Goal: Transaction & Acquisition: Purchase product/service

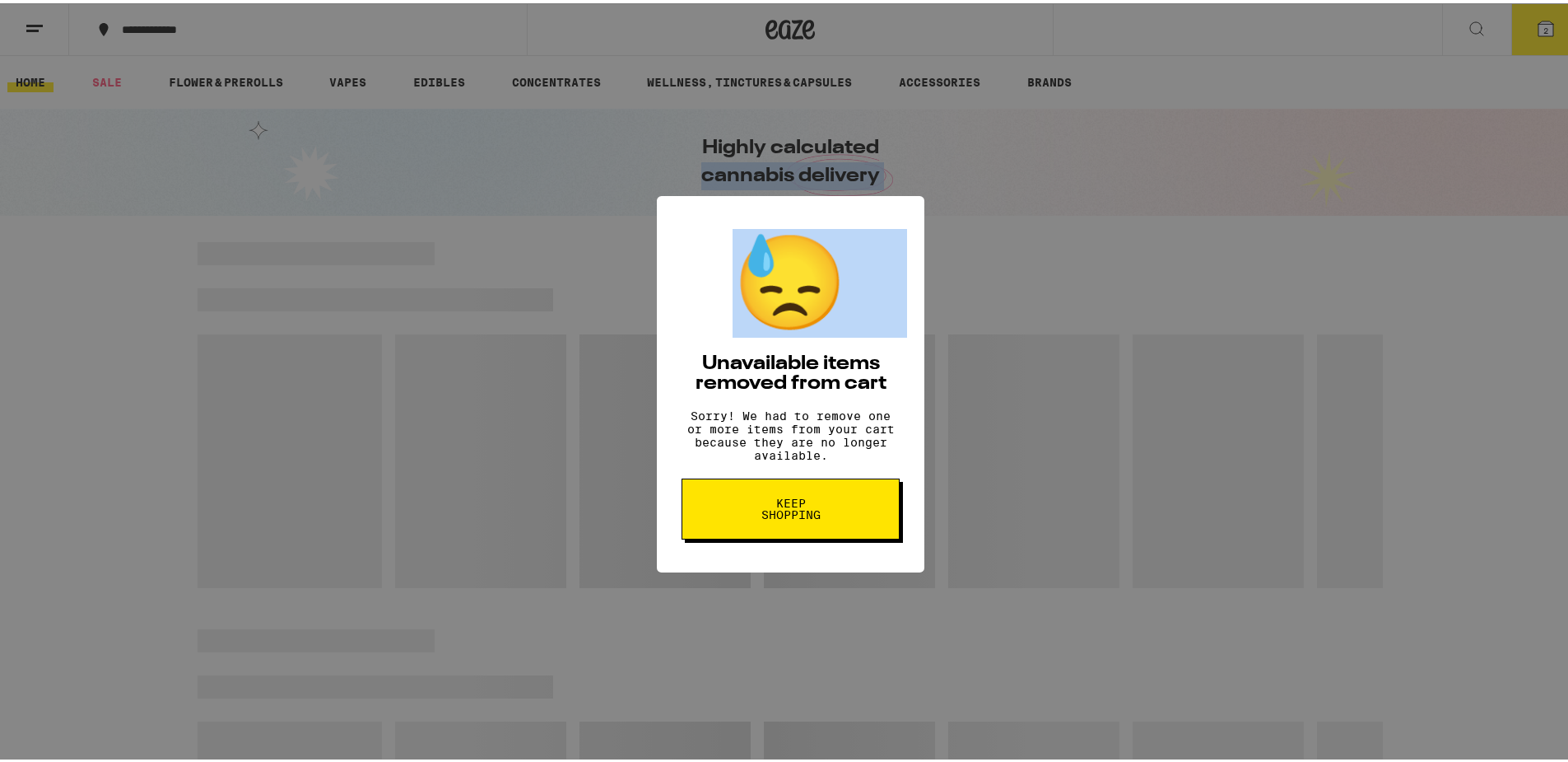
click at [752, 492] on button "Keep Shopping" at bounding box center [791, 505] width 218 height 61
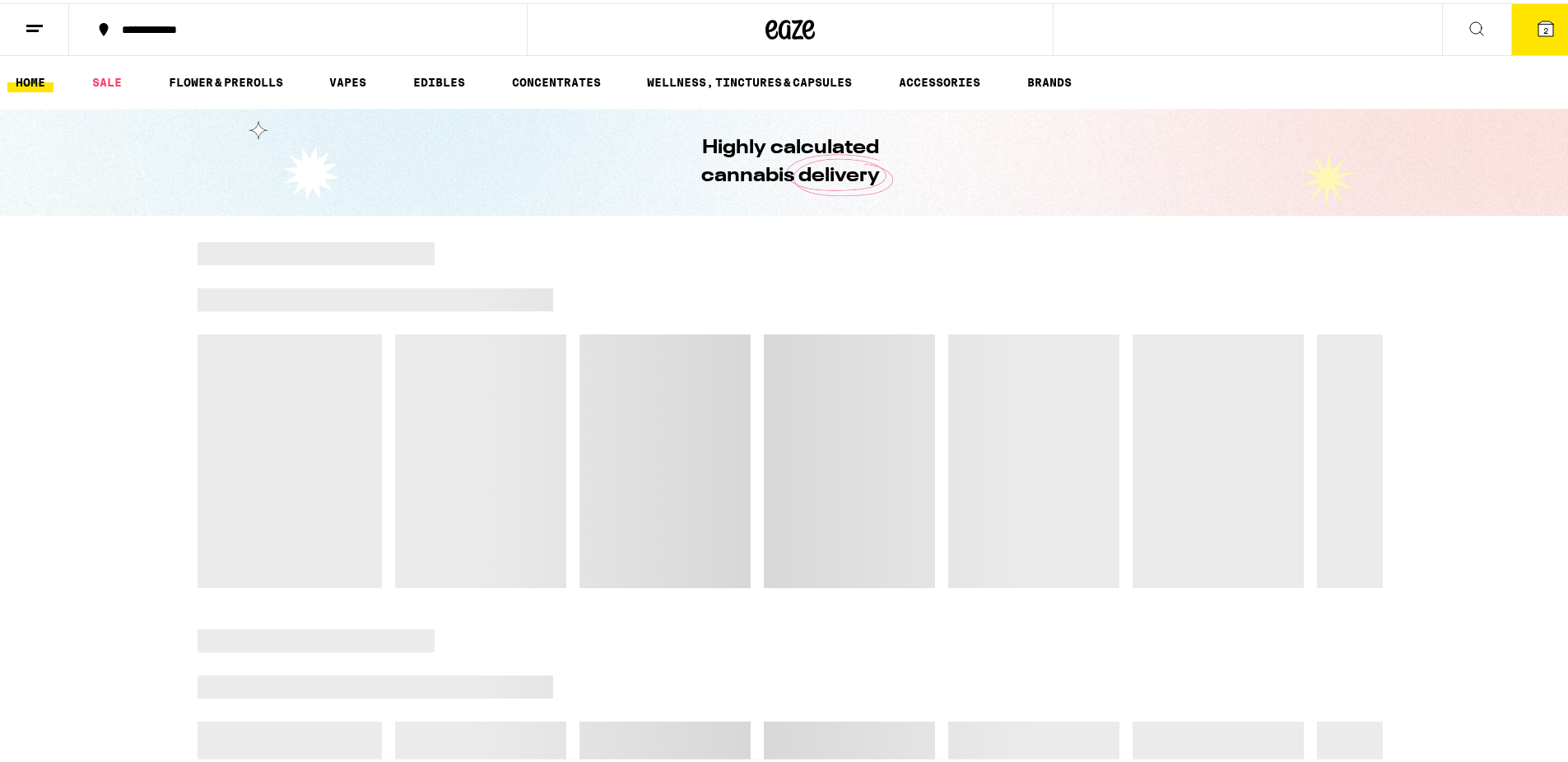
click at [813, 239] on div at bounding box center [909, 250] width 948 height 23
click at [1527, 40] on button "2" at bounding box center [1546, 26] width 69 height 51
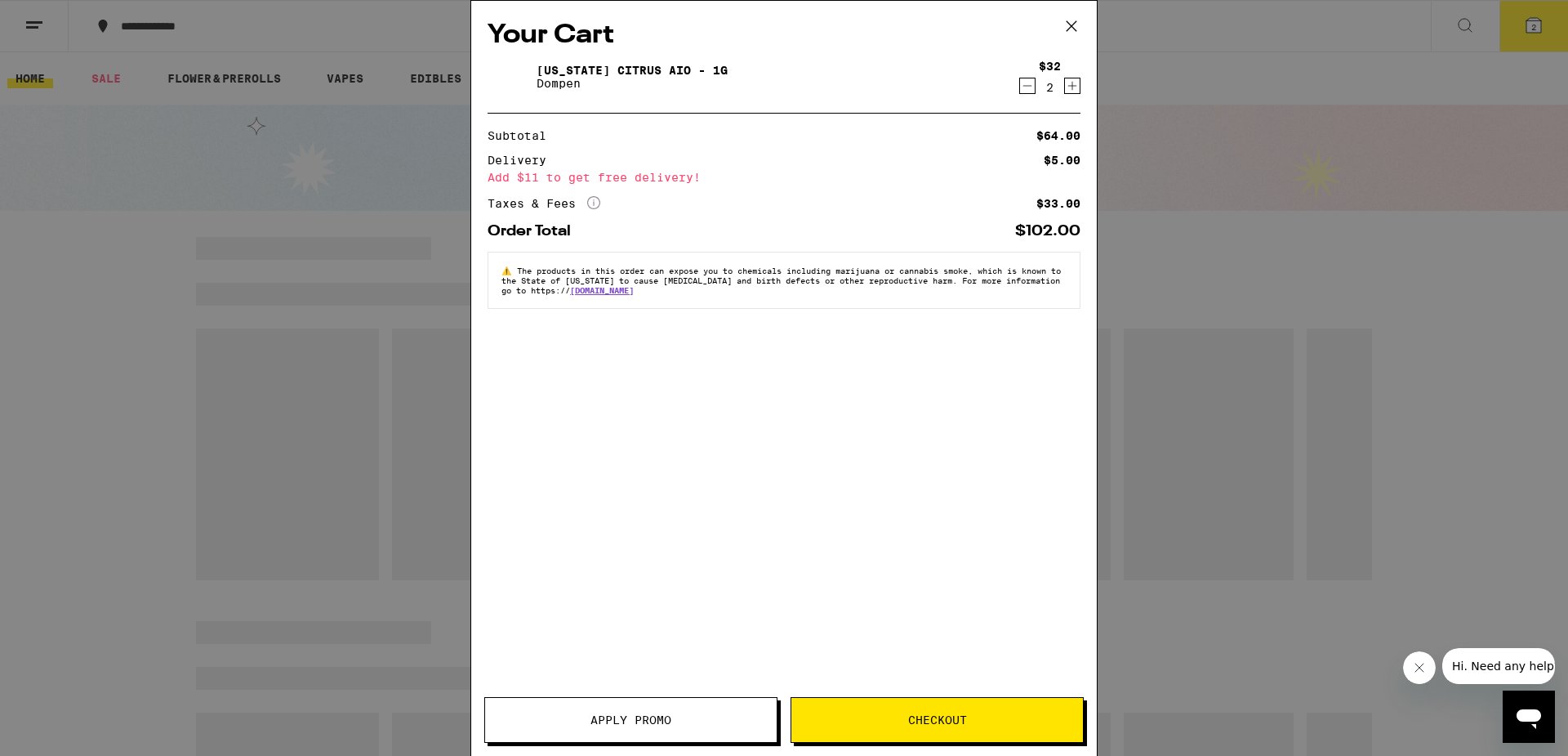
click at [1031, 87] on icon "Decrement" at bounding box center [1026, 86] width 15 height 20
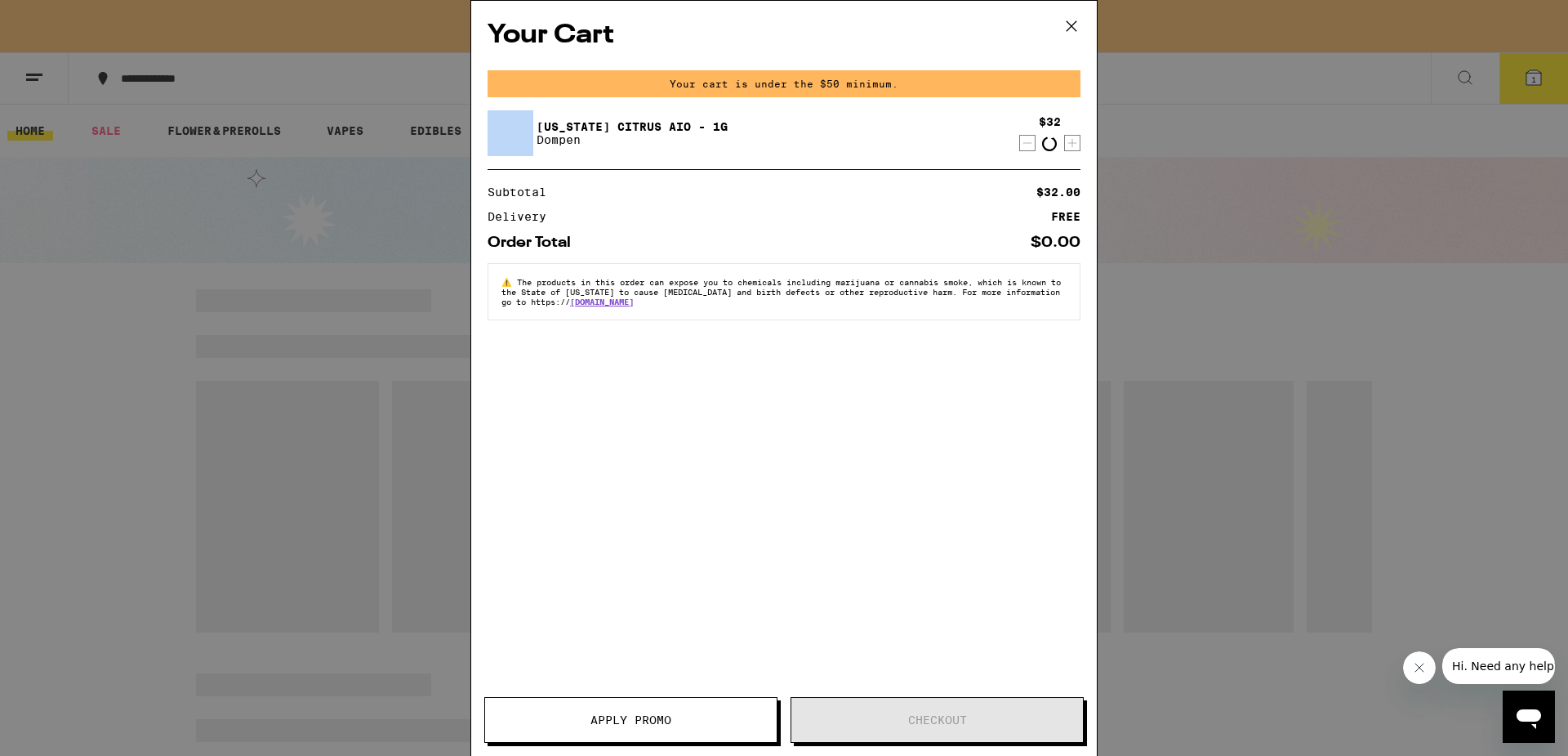
click at [1031, 87] on div "Your cart is under the $50 minimum." at bounding box center [784, 83] width 593 height 27
click at [1018, 146] on div "$32 1" at bounding box center [1049, 133] width 63 height 35
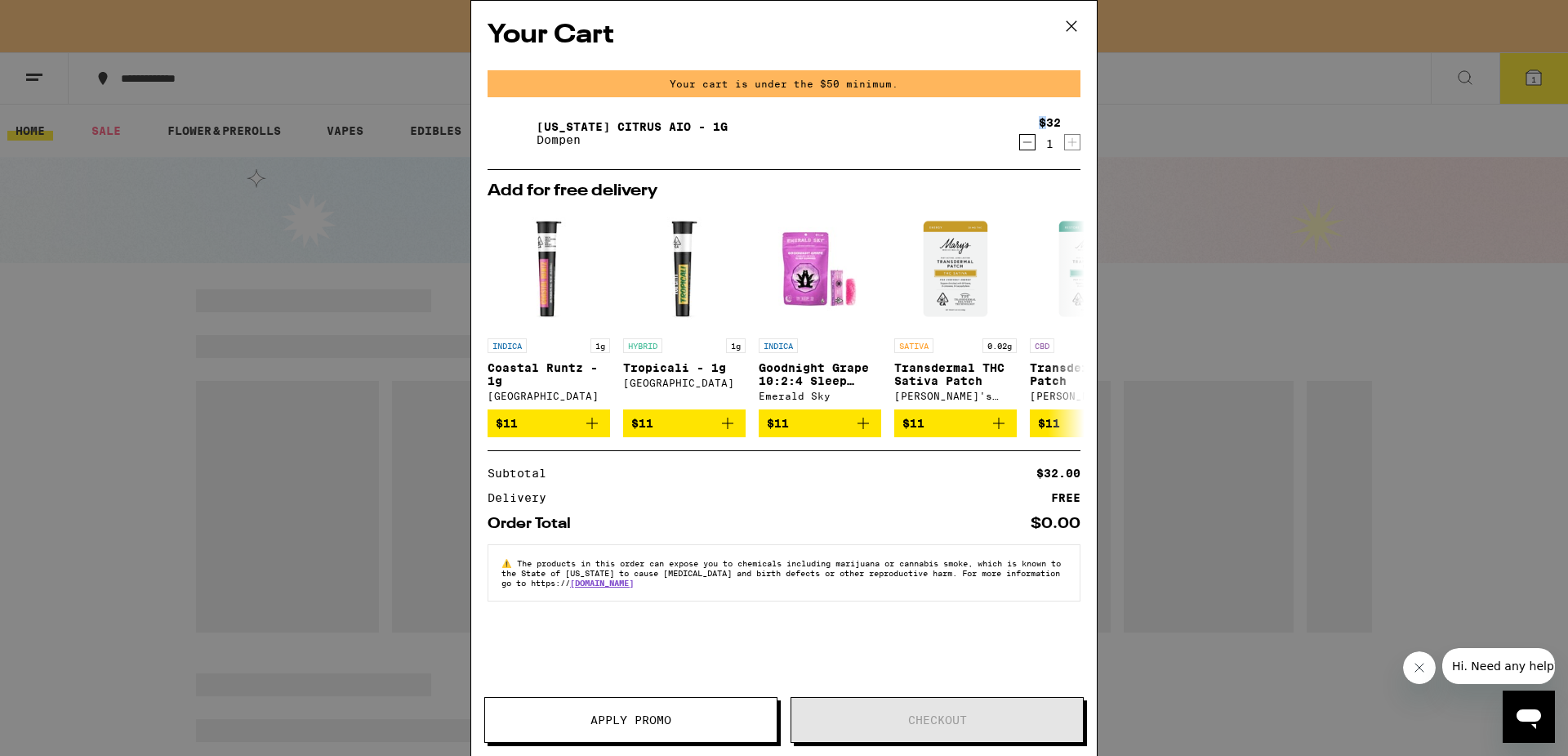
click at [1018, 146] on div "$32 1" at bounding box center [1049, 133] width 63 height 35
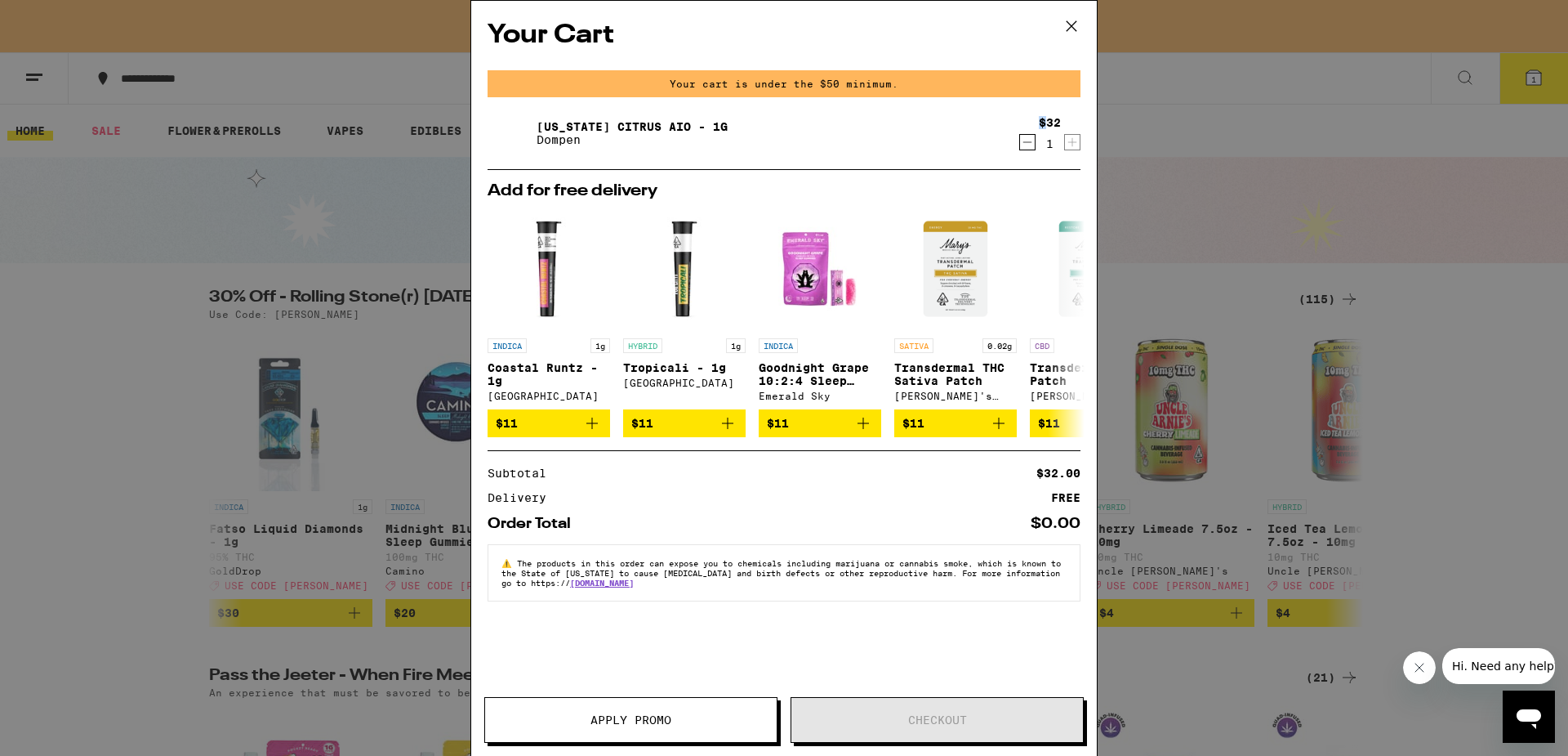
drag, startPoint x: 1024, startPoint y: 142, endPoint x: 1050, endPoint y: 136, distance: 26.7
click at [1033, 139] on icon "Decrement" at bounding box center [1026, 142] width 15 height 20
click at [1050, 136] on div "$32 1" at bounding box center [1049, 133] width 22 height 35
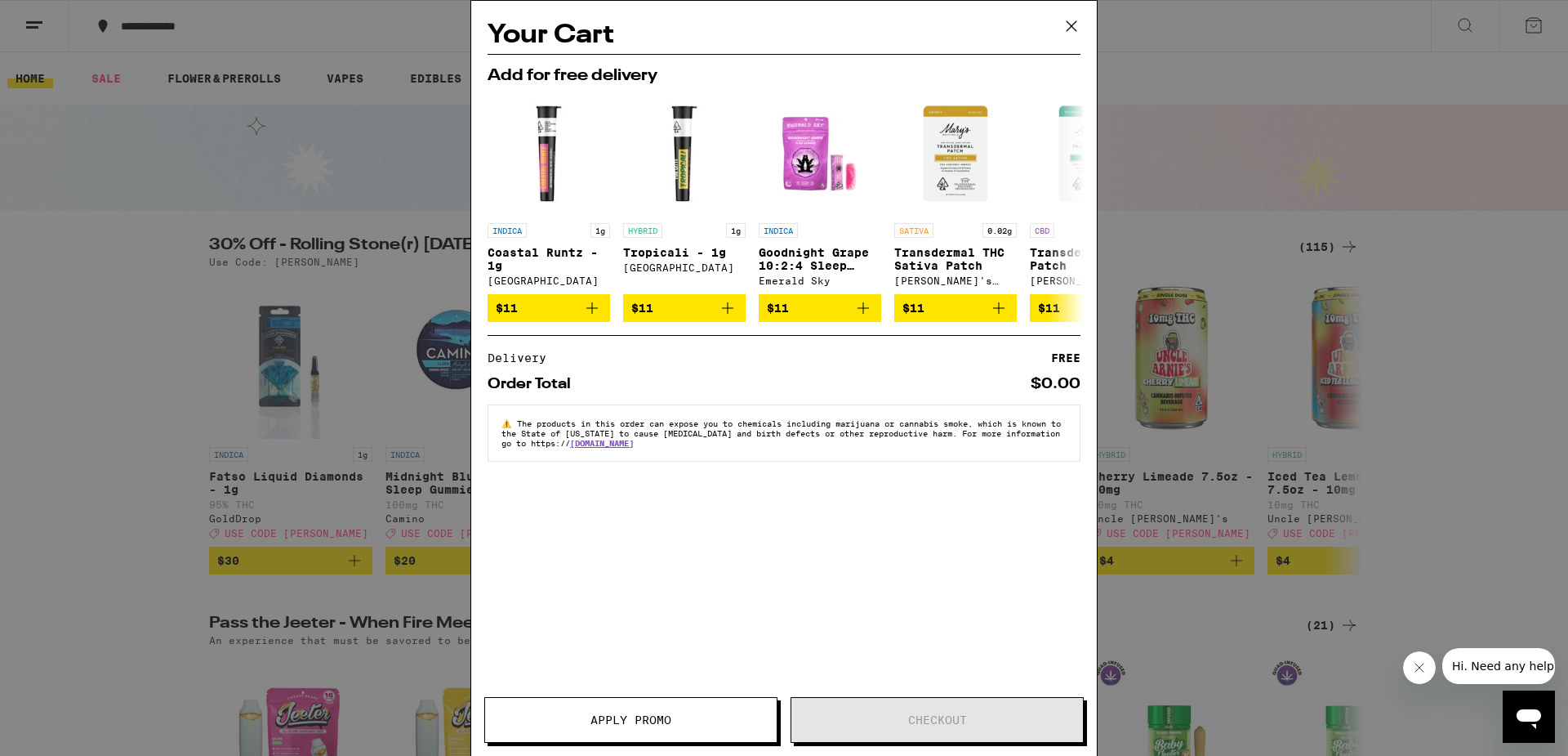
click at [1028, 144] on div "INDICA 1g Coastal [PERSON_NAME] - 1g Fog City Farms $11 HYBRID 1g Tropicali - 1…" at bounding box center [784, 206] width 619 height 229
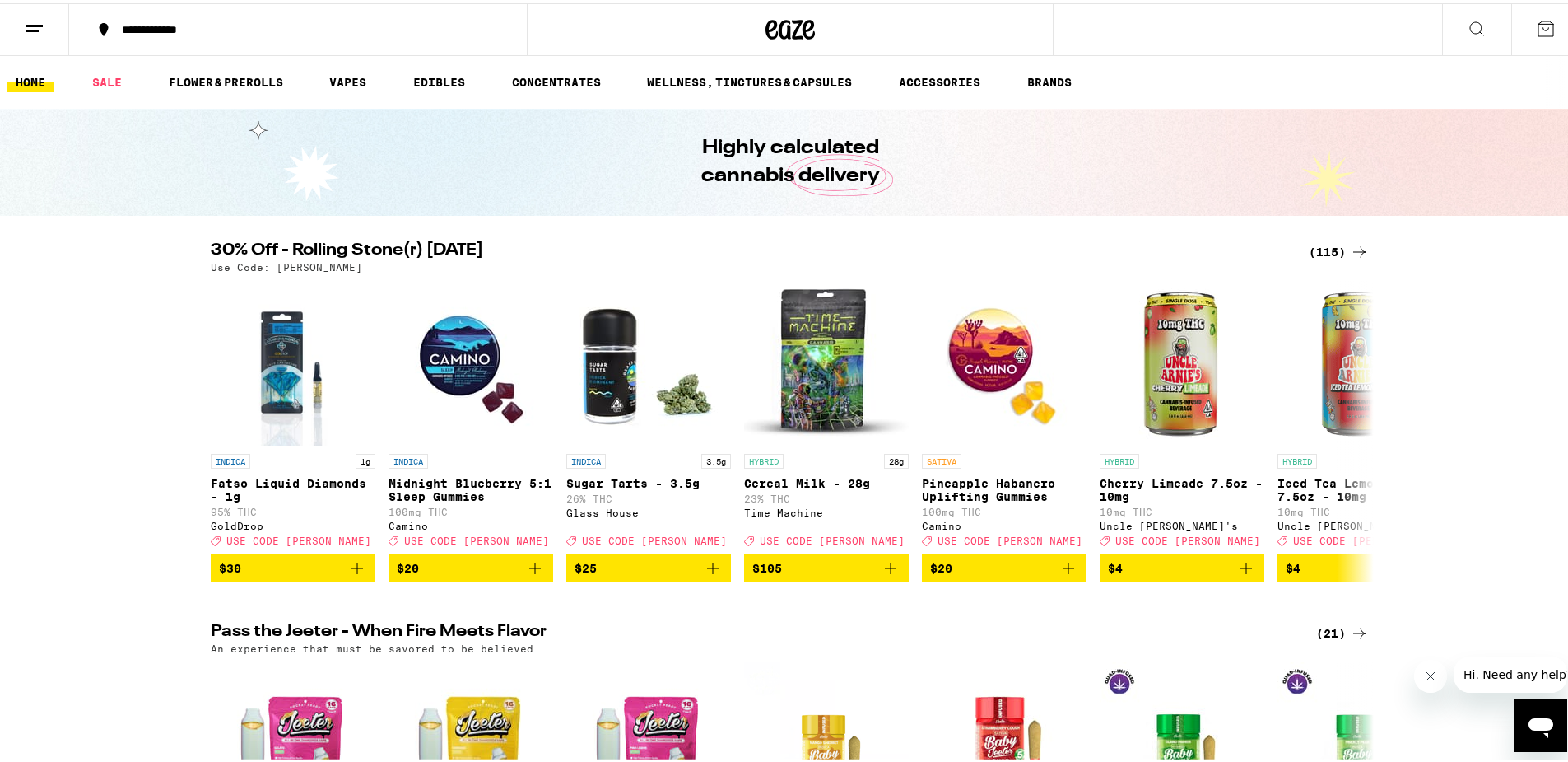
click at [1312, 245] on div "(115)" at bounding box center [1339, 249] width 61 height 20
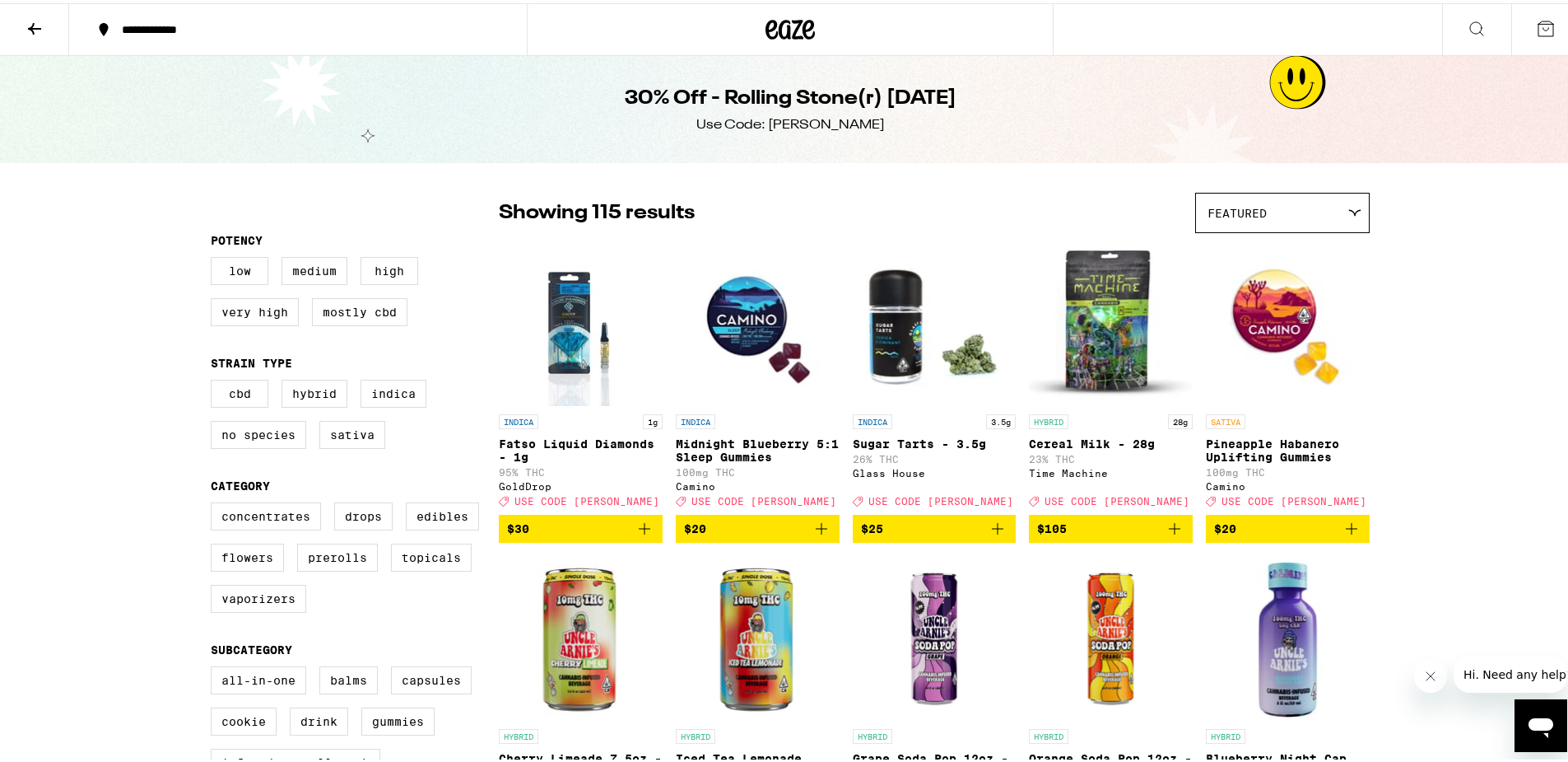
scroll to position [666, 0]
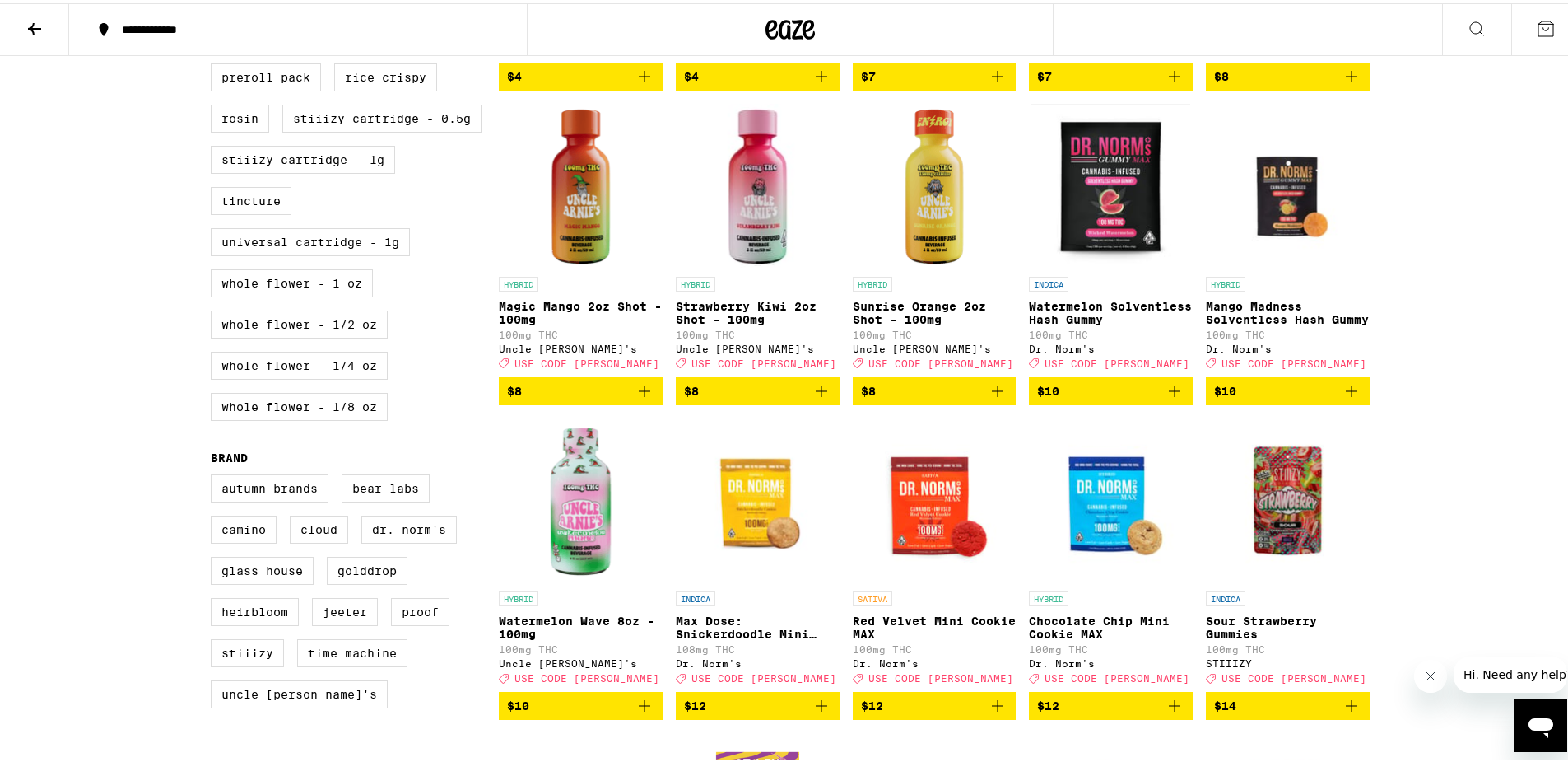
scroll to position [0, 0]
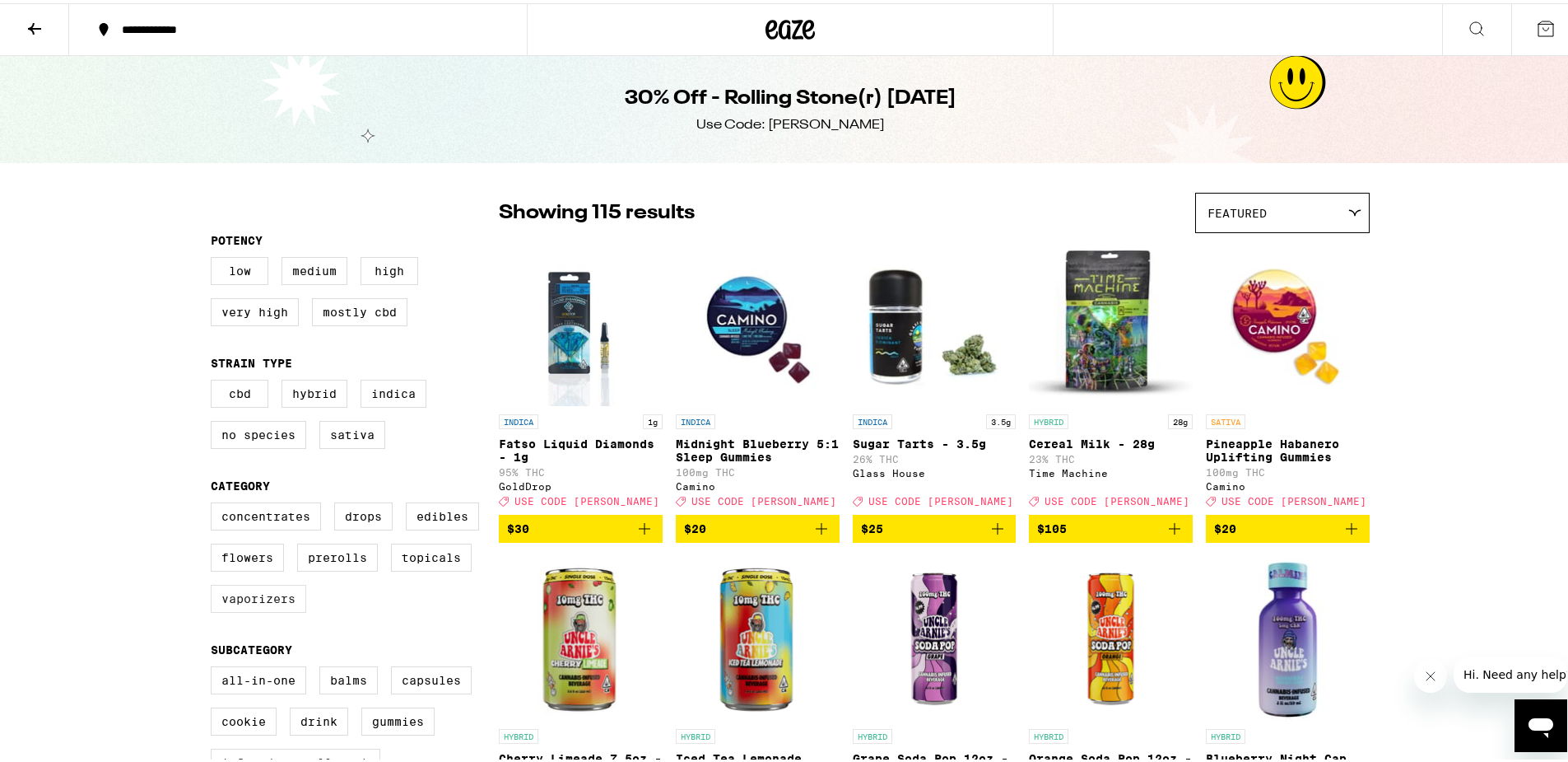
click at [253, 593] on label "Vaporizers" at bounding box center [259, 595] width 96 height 28
click at [215, 502] on input "Vaporizers" at bounding box center [214, 501] width 1 height 1
checkbox input "true"
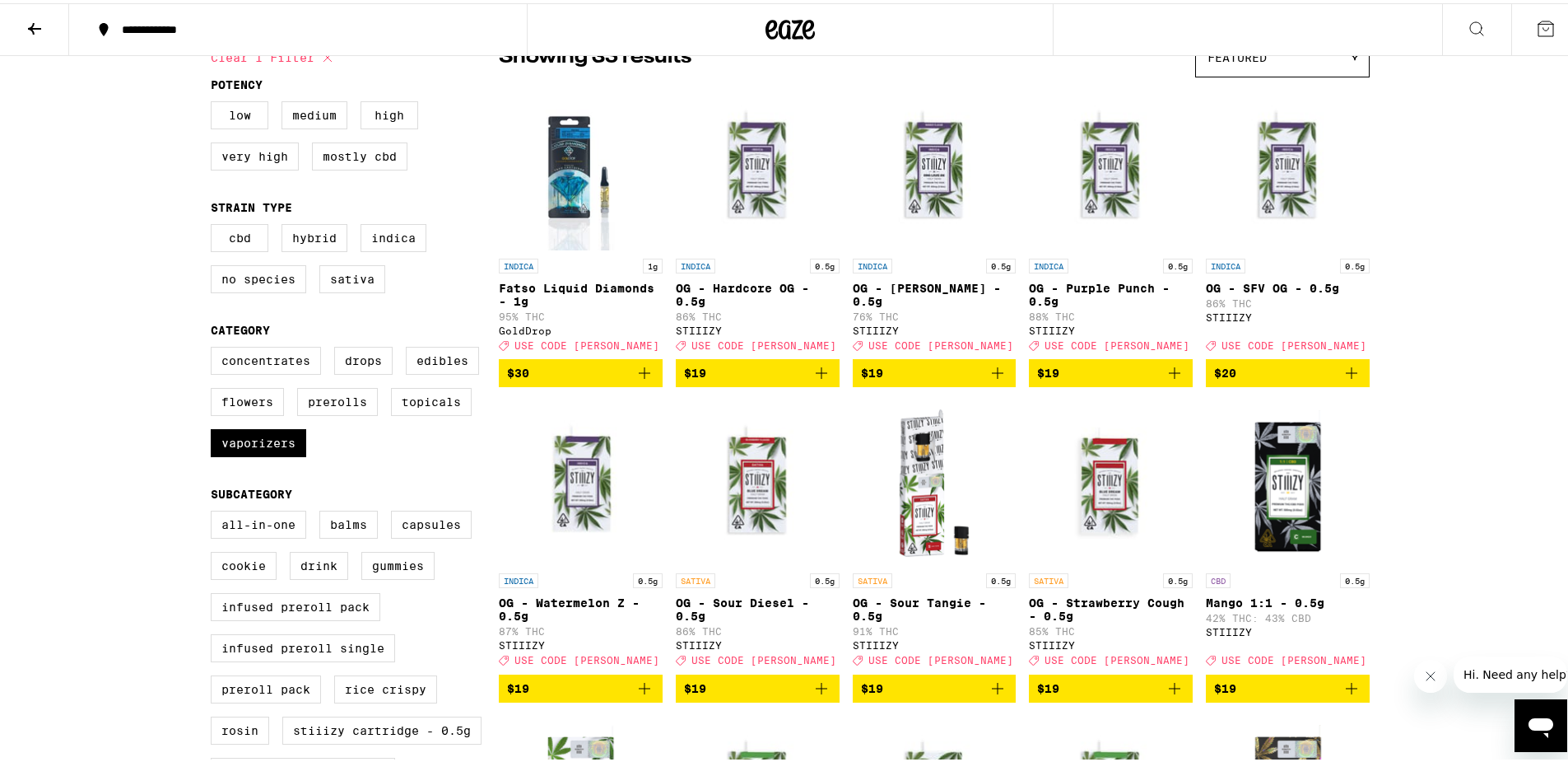
scroll to position [128, 0]
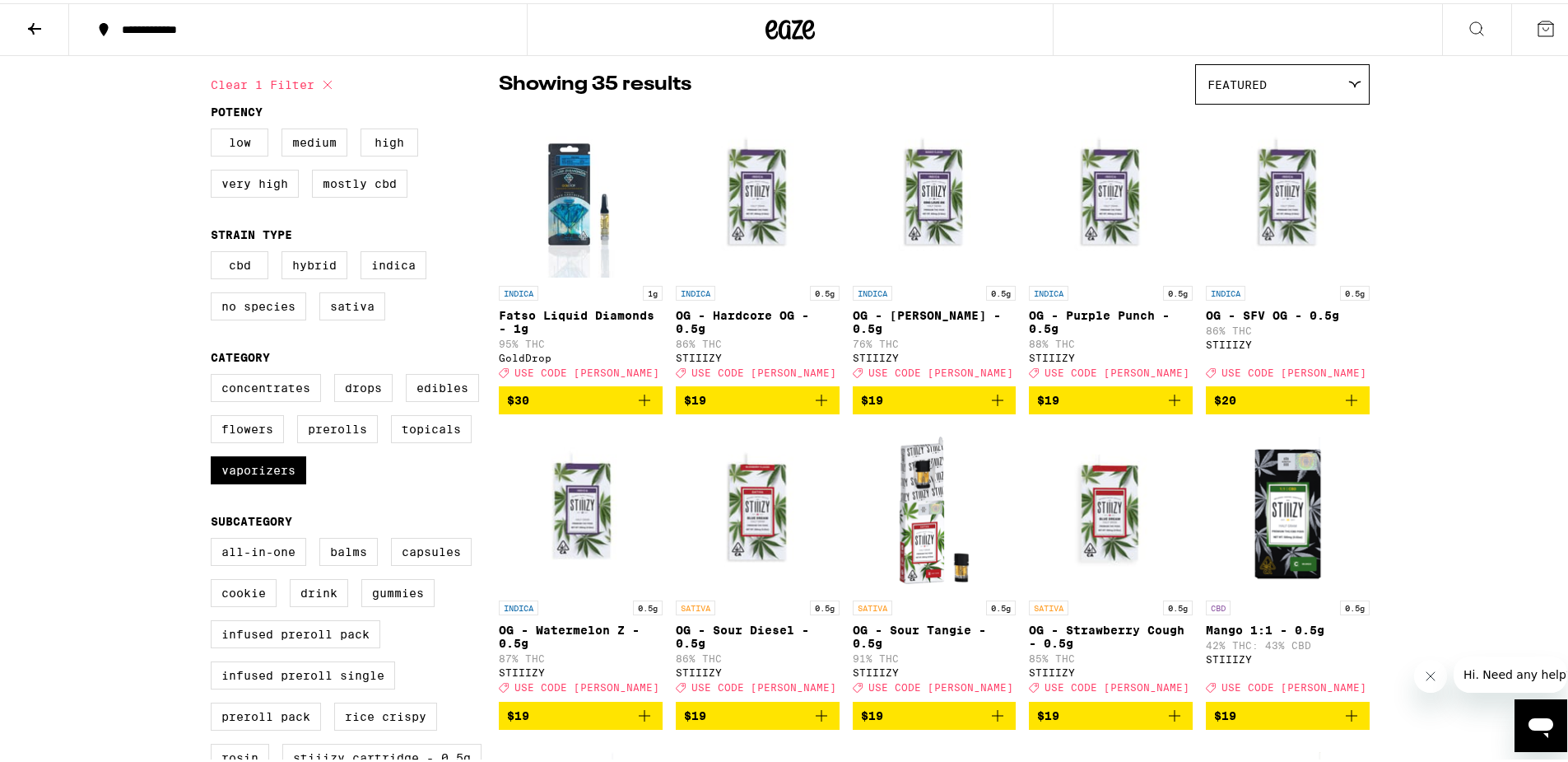
drag, startPoint x: 1580, startPoint y: 202, endPoint x: 538, endPoint y: 391, distance: 1058.6
click at [538, 391] on span "$30" at bounding box center [580, 397] width 147 height 20
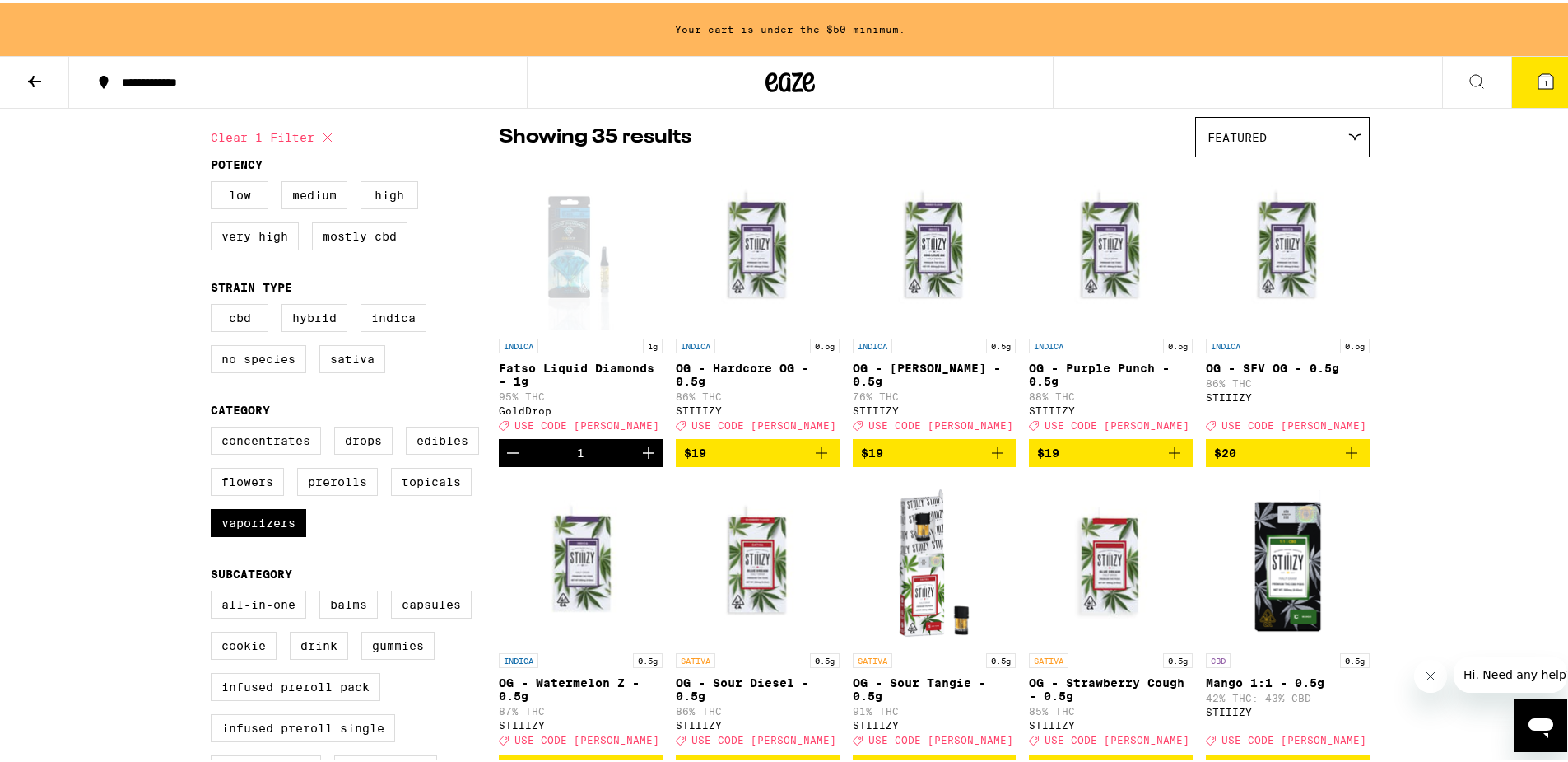
scroll to position [181, 0]
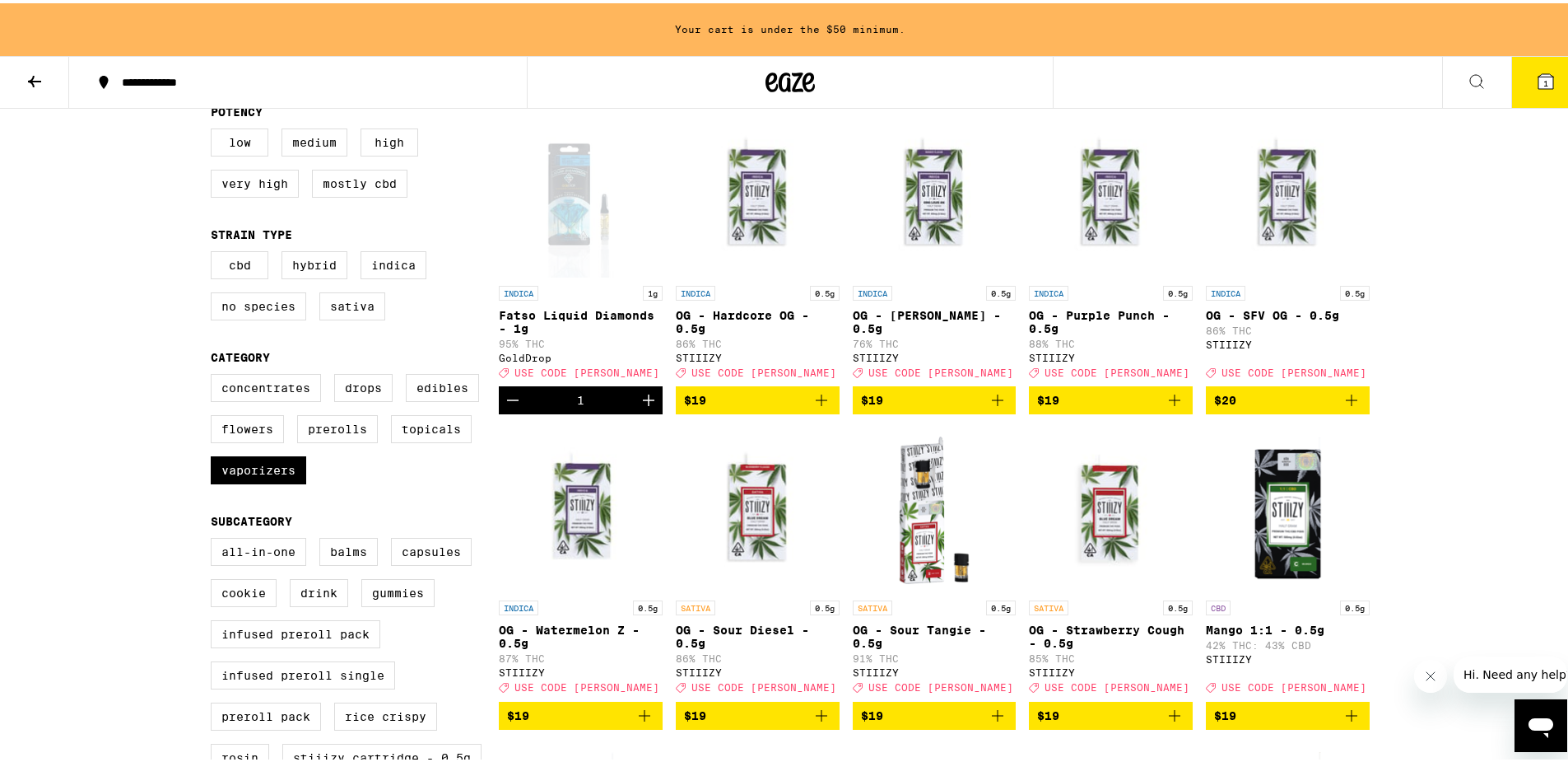
click at [653, 401] on button "Increment" at bounding box center [649, 397] width 28 height 28
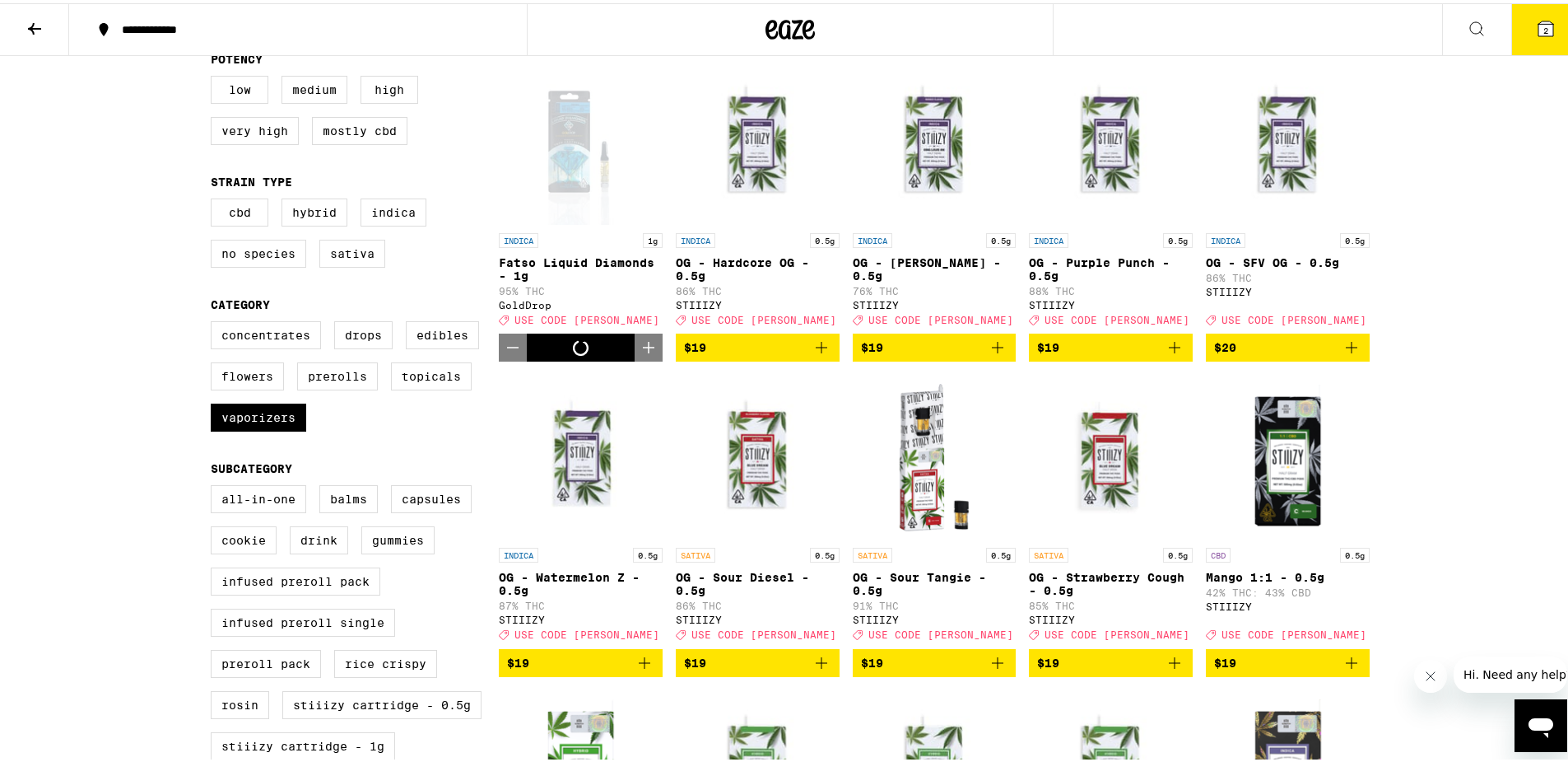
scroll to position [128, 0]
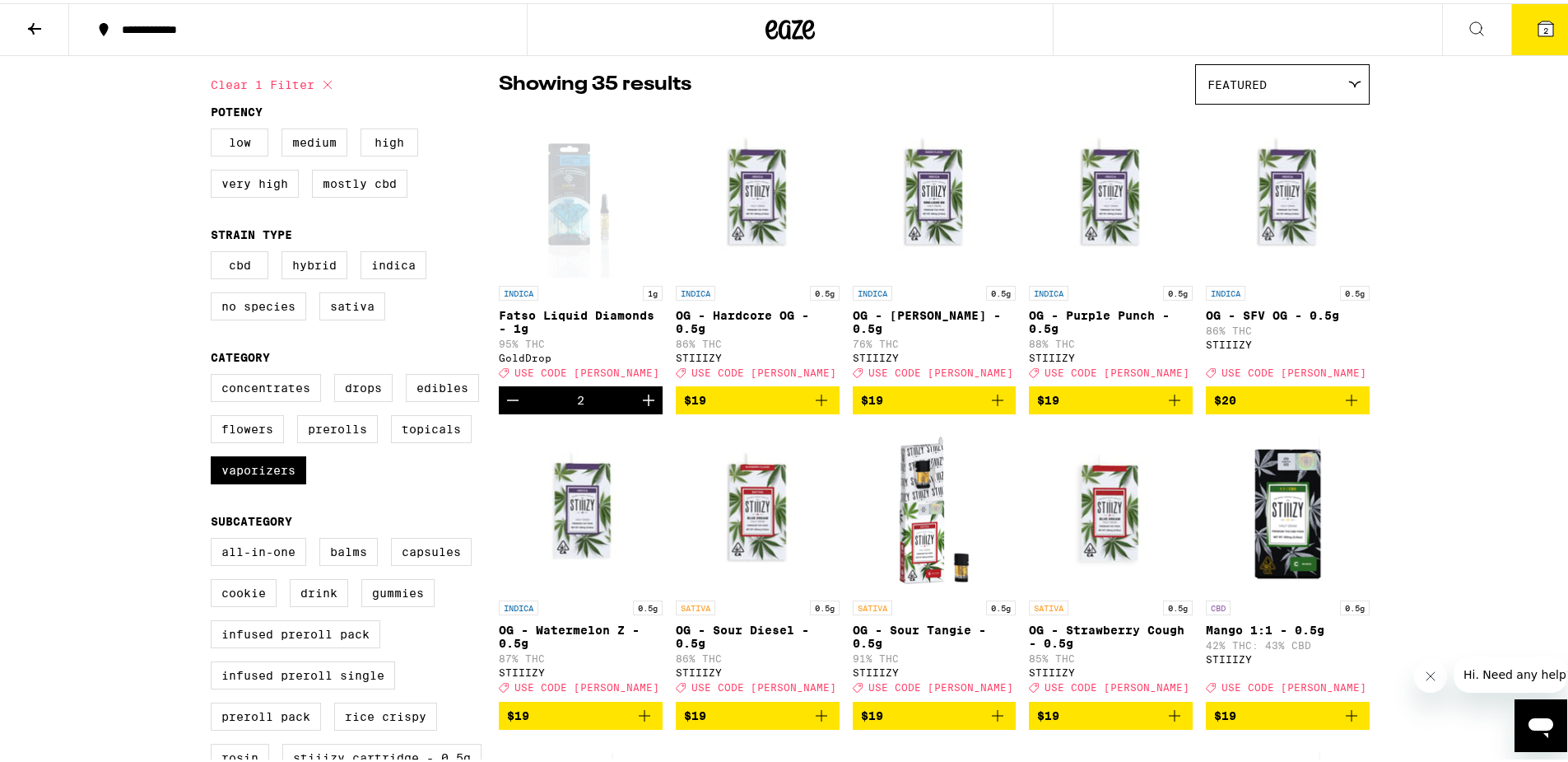
click at [653, 401] on button "Increment" at bounding box center [649, 397] width 28 height 28
click at [1564, 36] on button "3" at bounding box center [1546, 26] width 69 height 51
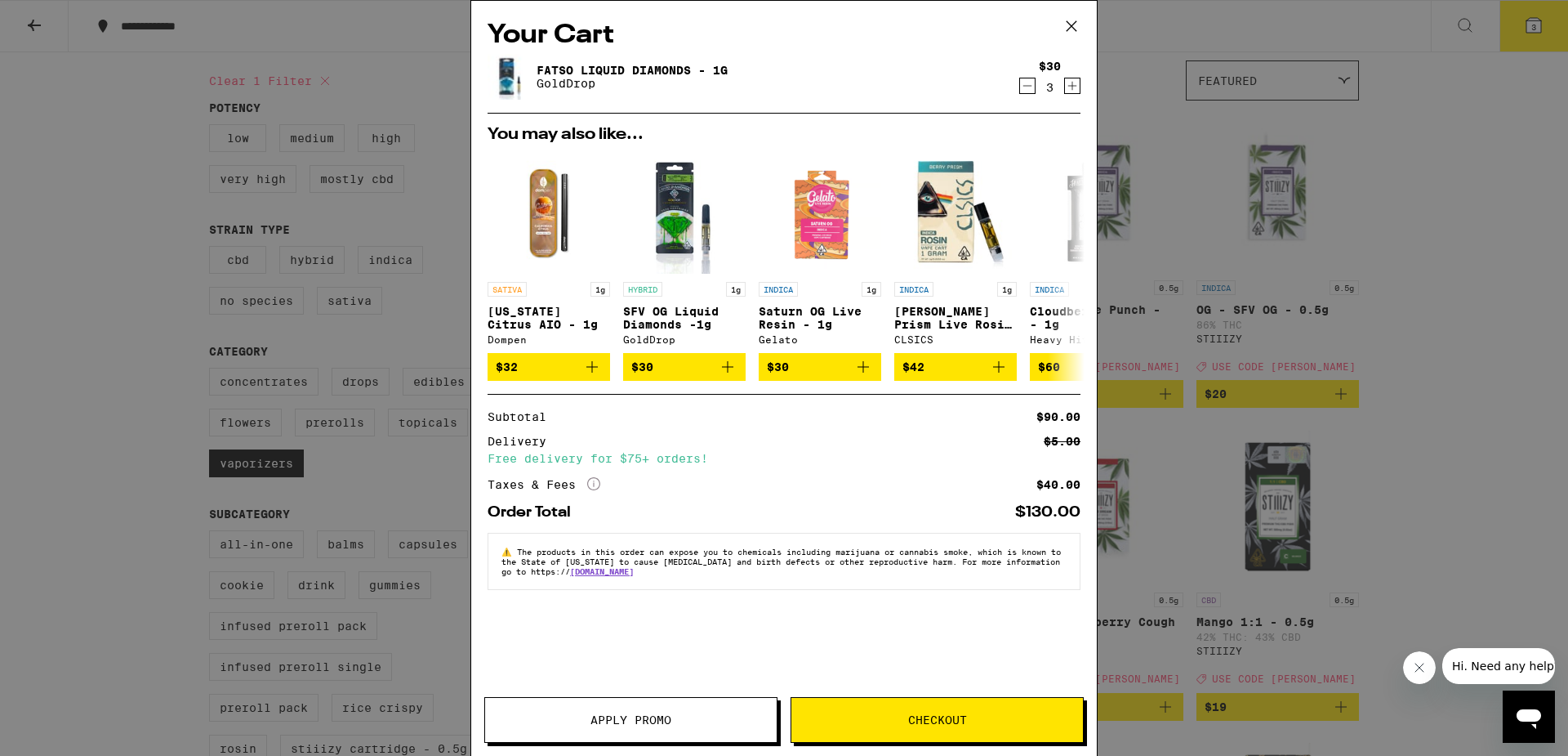
drag, startPoint x: 668, startPoint y: 688, endPoint x: 668, endPoint y: 709, distance: 21.0
click at [668, 709] on div "Your Cart Fatso Liquid Diamonds - 1g GoldDrop $30 3 You may also like... SATIVA…" at bounding box center [784, 378] width 627 height 756
click at [673, 707] on button "Apply Promo" at bounding box center [631, 719] width 294 height 46
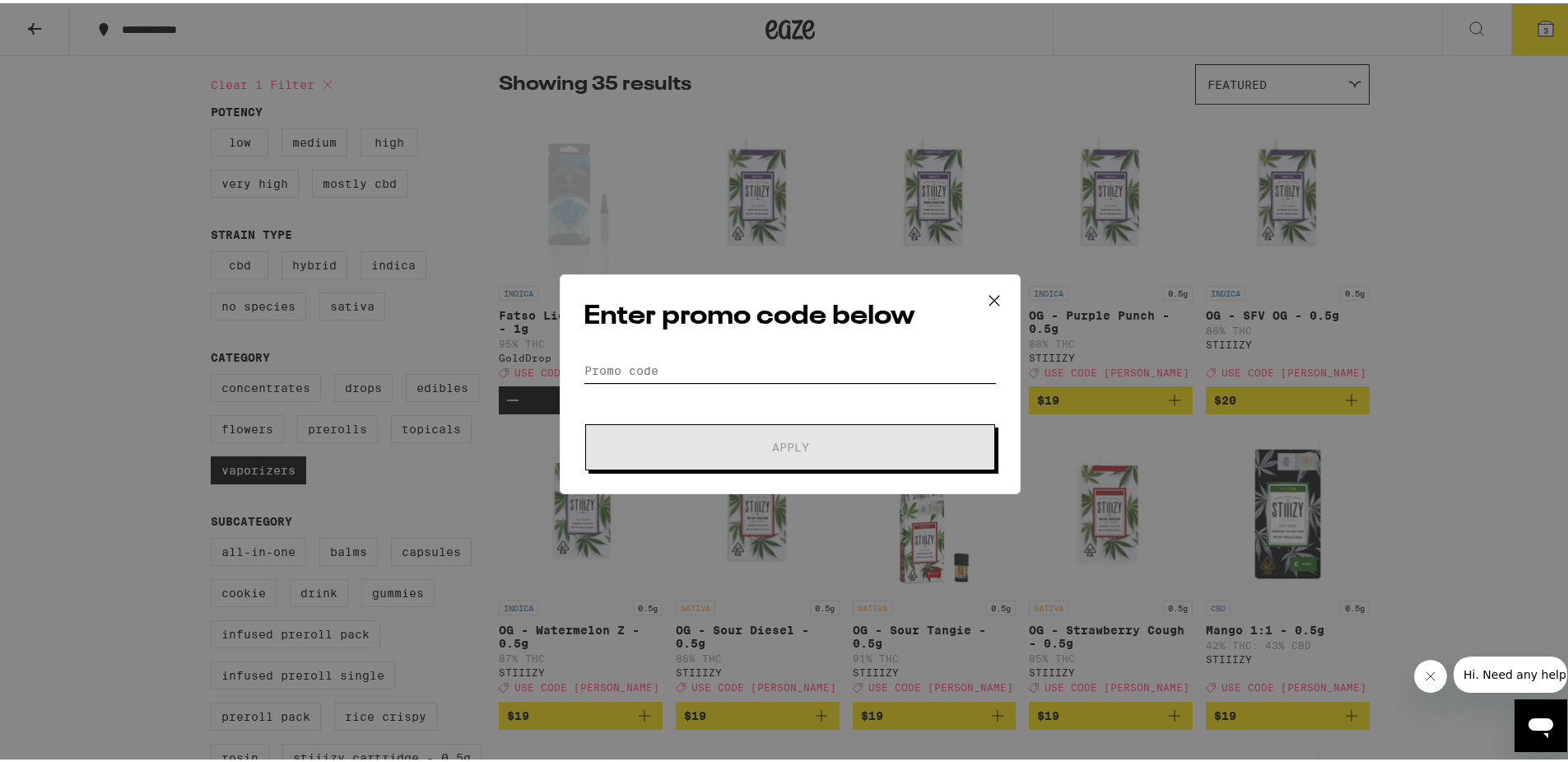
click at [594, 365] on input "Promo Code" at bounding box center [790, 367] width 413 height 25
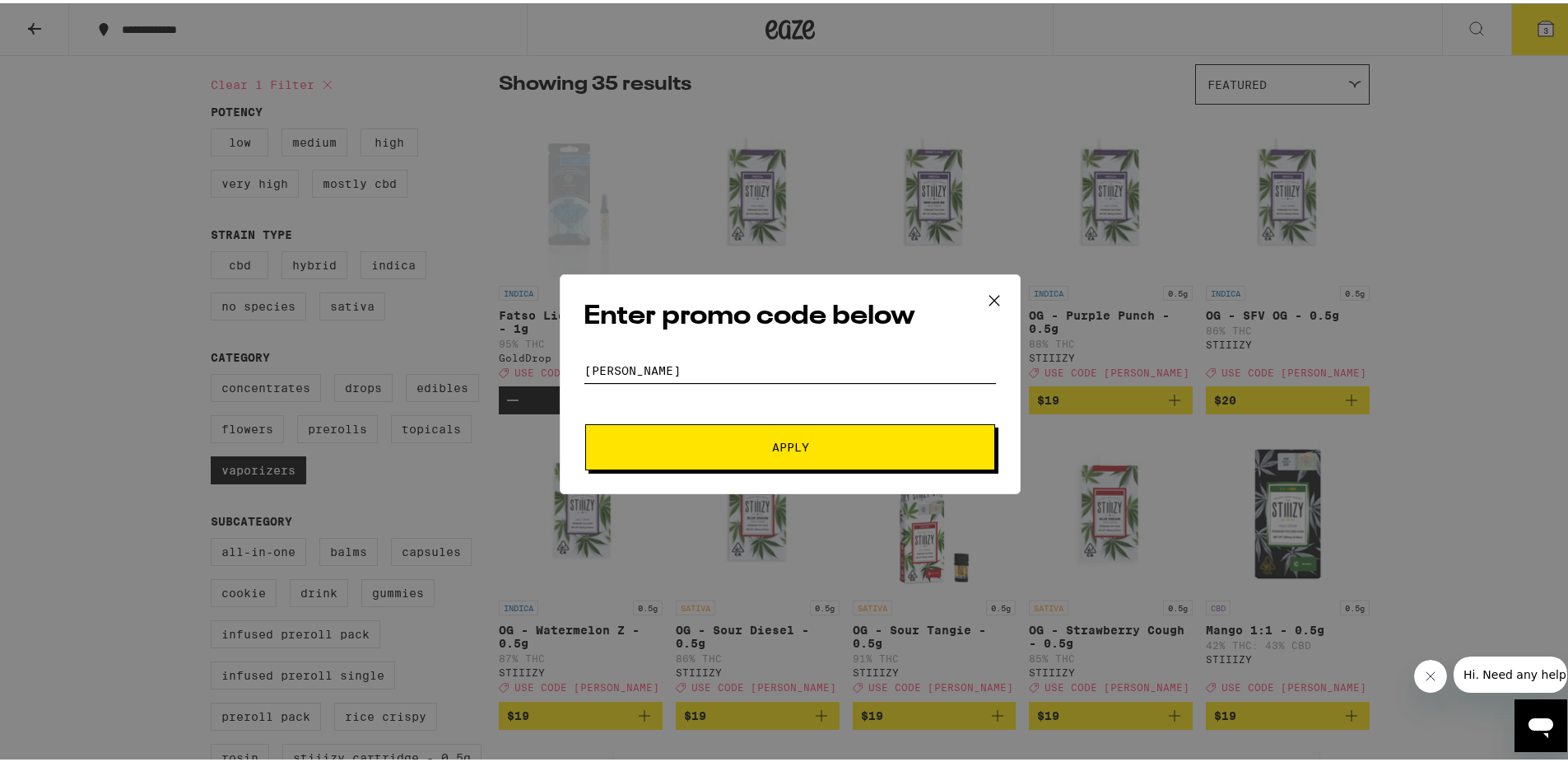
type input "[PERSON_NAME]"
click at [664, 459] on button "Apply" at bounding box center [790, 444] width 410 height 46
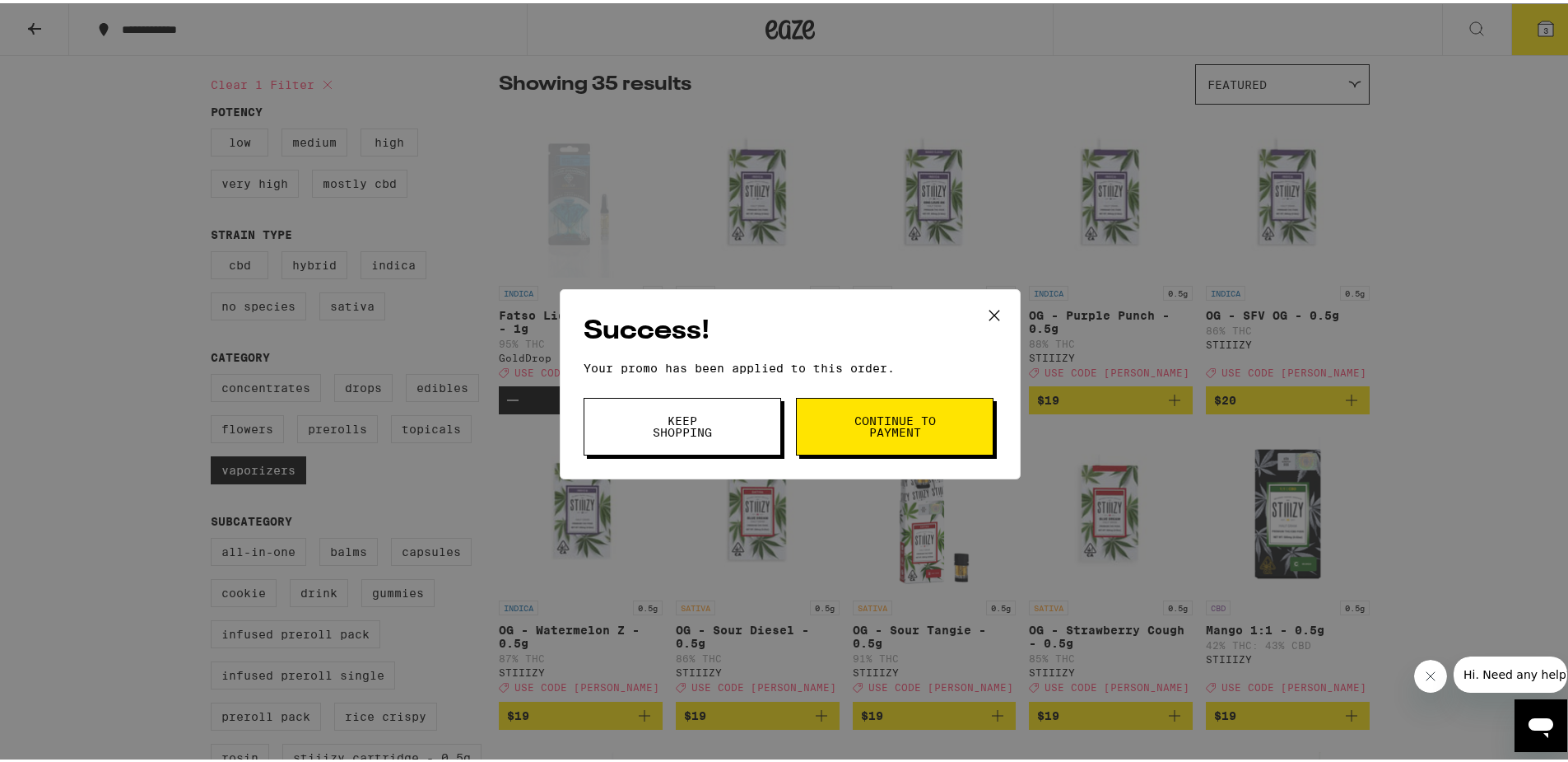
click at [862, 434] on button "Continue to payment" at bounding box center [895, 423] width 198 height 58
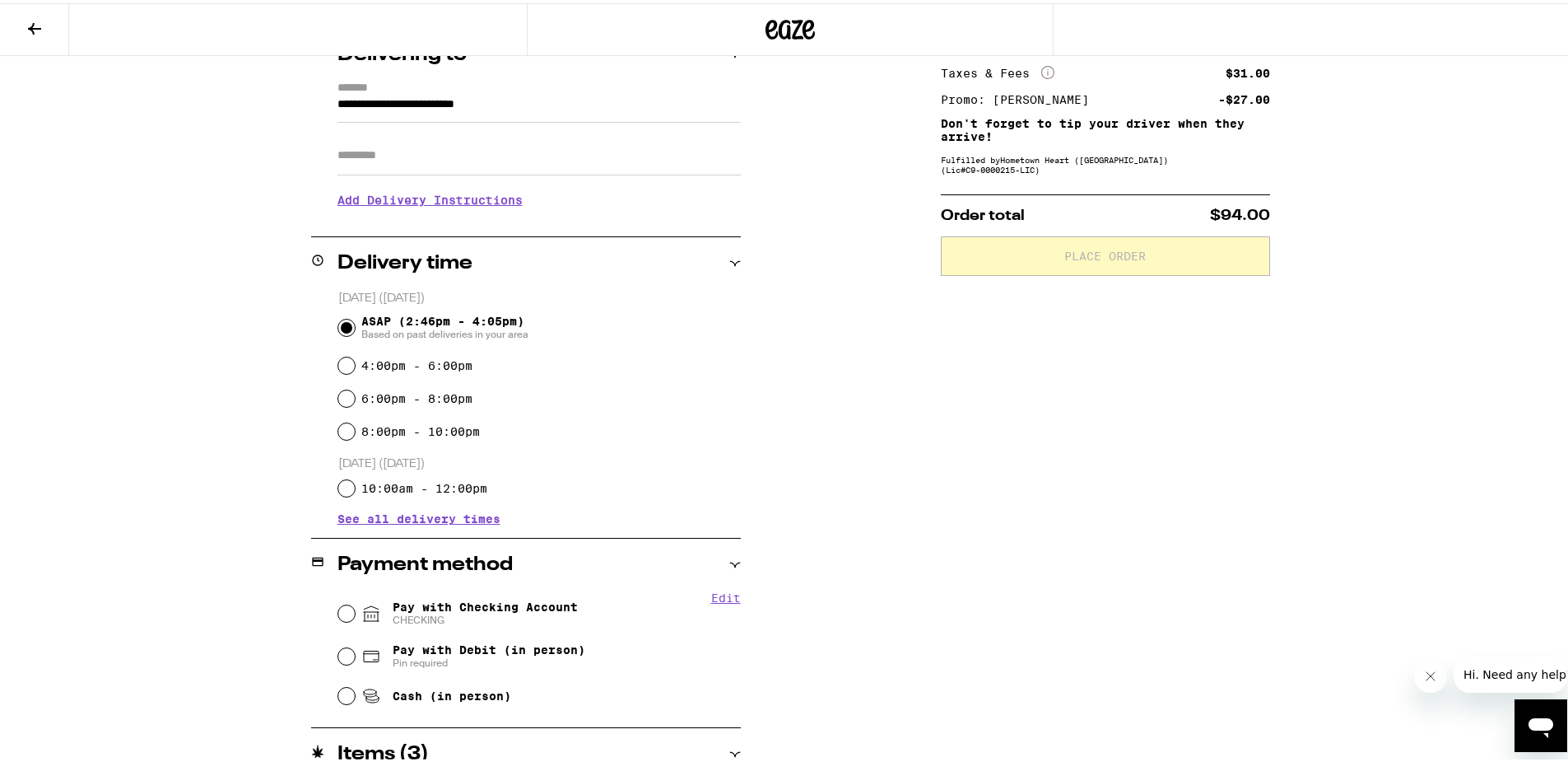
scroll to position [296, 0]
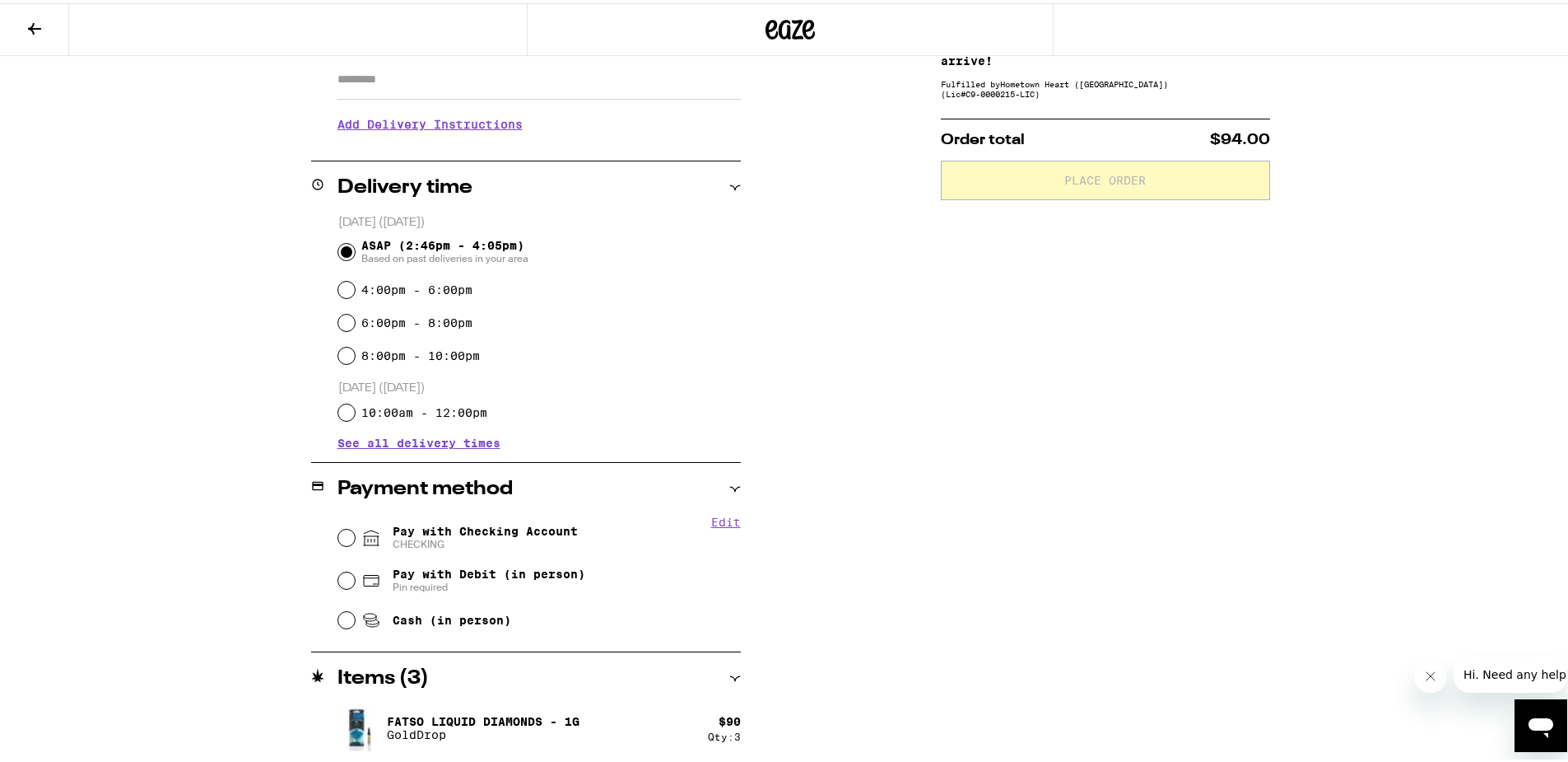
click at [464, 534] on span "Pay with Checking Account CHECKING" at bounding box center [485, 534] width 185 height 26
click at [355, 534] on input "Pay with Checking Account CHECKING" at bounding box center [346, 534] width 16 height 16
radio input "true"
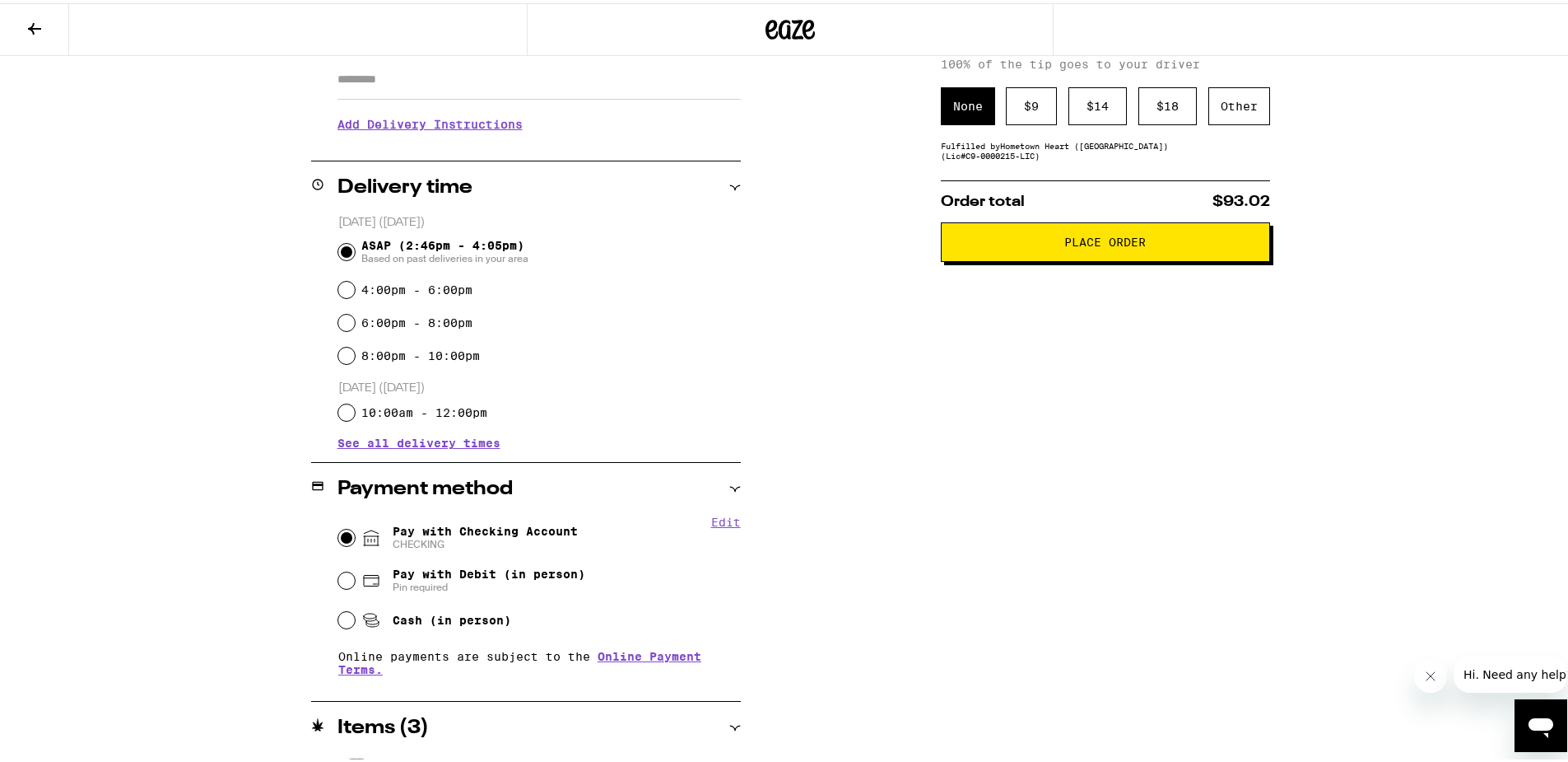
drag, startPoint x: 1221, startPoint y: 133, endPoint x: 1221, endPoint y: 123, distance: 9.1
click at [1221, 127] on div "Subtotal $90.00 Delivery $5.00 Free delivery for $75+ orders! Taxes & Fees More…" at bounding box center [1105, 357] width 329 height 907
click at [1221, 123] on div "Subtotal $90.00 Delivery $5.00 Free delivery for $75+ orders! Taxes & Fees More…" at bounding box center [1105, 357] width 329 height 907
click at [1221, 119] on div "Other" at bounding box center [1240, 103] width 62 height 38
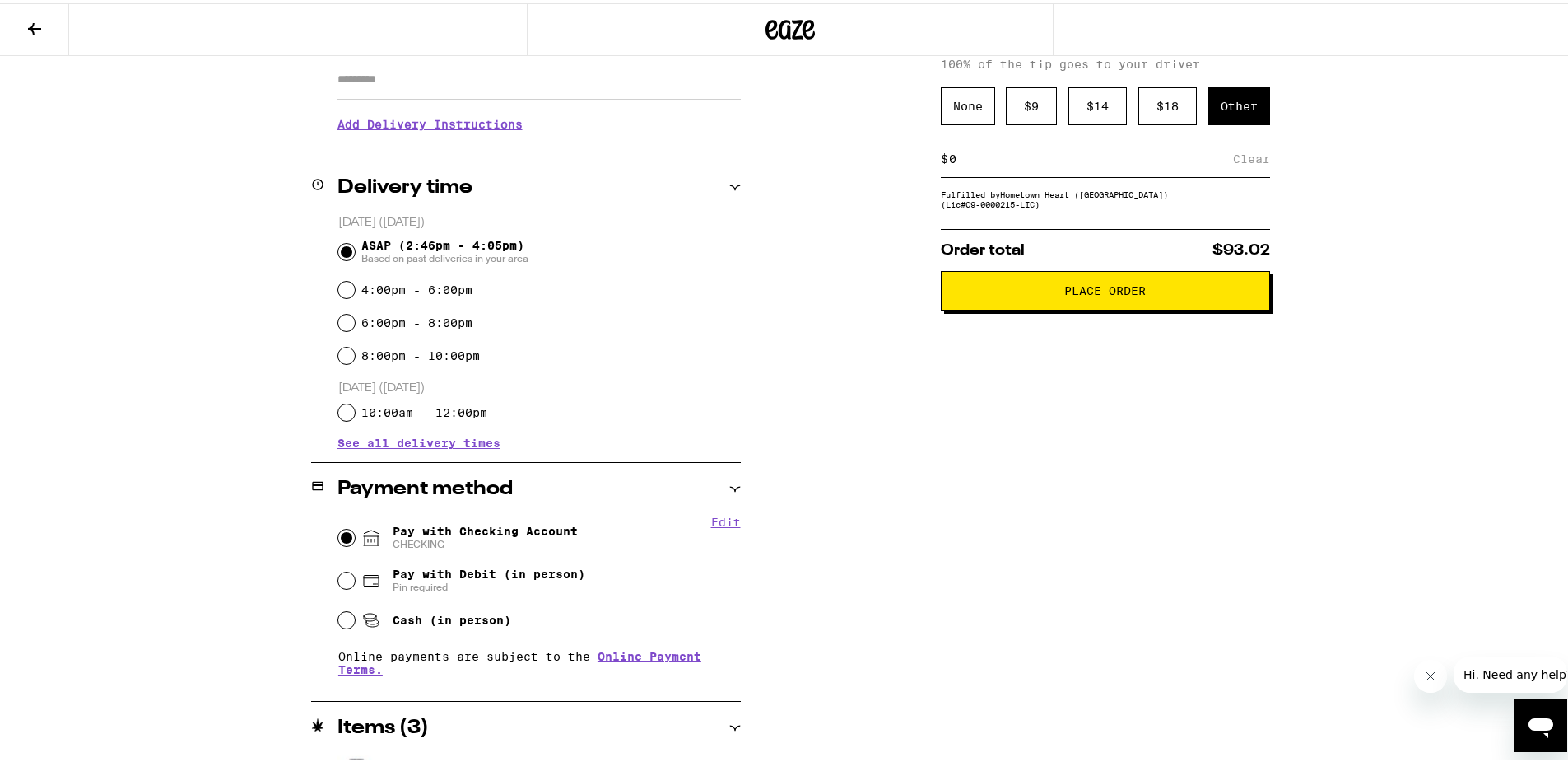
click at [1135, 188] on div "Fulfilled by Hometown Heart ([GEOGRAPHIC_DATA]) (Lic# C9-0000215-LIC )" at bounding box center [1105, 196] width 329 height 20
click at [1129, 170] on div "$ Clear" at bounding box center [1105, 155] width 329 height 37
click at [1125, 164] on div "$ Clear" at bounding box center [1105, 155] width 329 height 37
click at [1124, 164] on div "$ Clear" at bounding box center [1105, 155] width 329 height 37
click at [1119, 160] on input at bounding box center [1090, 155] width 285 height 15
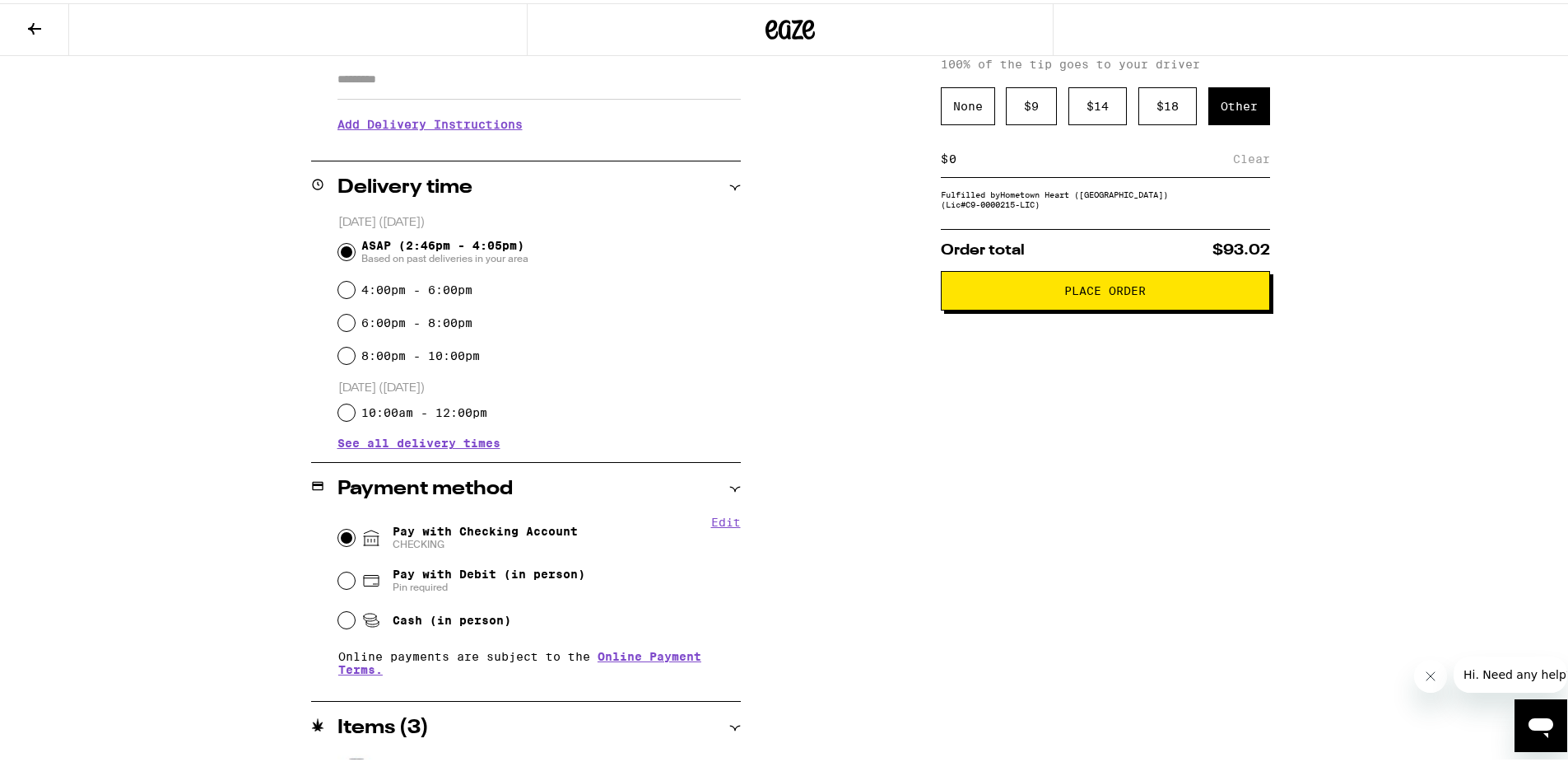
click at [1086, 155] on input at bounding box center [1090, 155] width 285 height 15
type input "2"
click at [1153, 287] on span "Place Order" at bounding box center [1105, 288] width 301 height 12
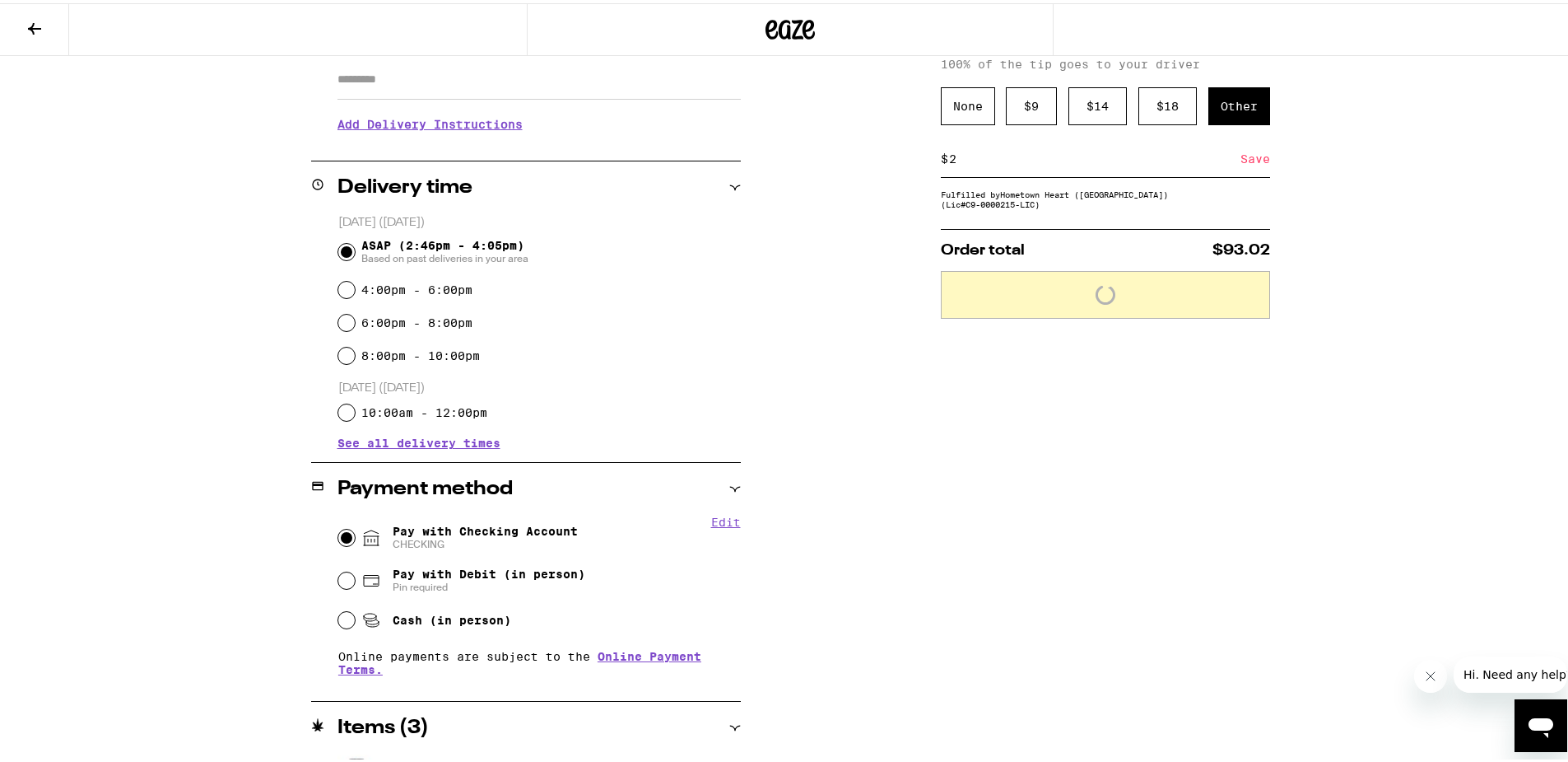
drag, startPoint x: 1220, startPoint y: 161, endPoint x: 1238, endPoint y: 156, distance: 18.8
click at [1238, 156] on div "$ 2 Save" at bounding box center [1105, 155] width 329 height 37
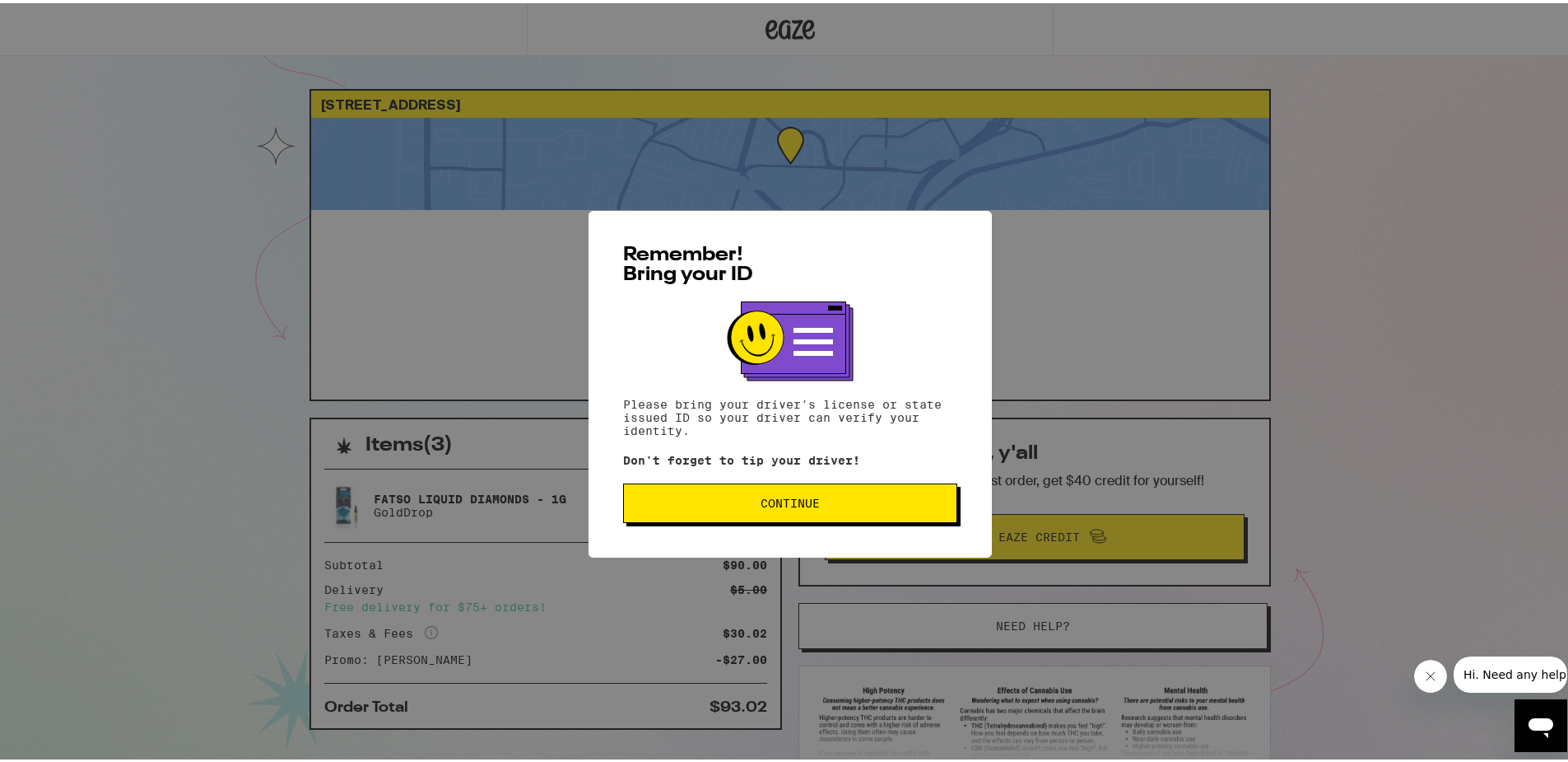
click at [713, 529] on div "Remember! Bring your ID Please bring your driver's license or state issued ID s…" at bounding box center [790, 380] width 403 height 347
click at [691, 556] on div "Remember! Bring your ID Please bring your driver's license or state issued ID s…" at bounding box center [790, 381] width 1581 height 762
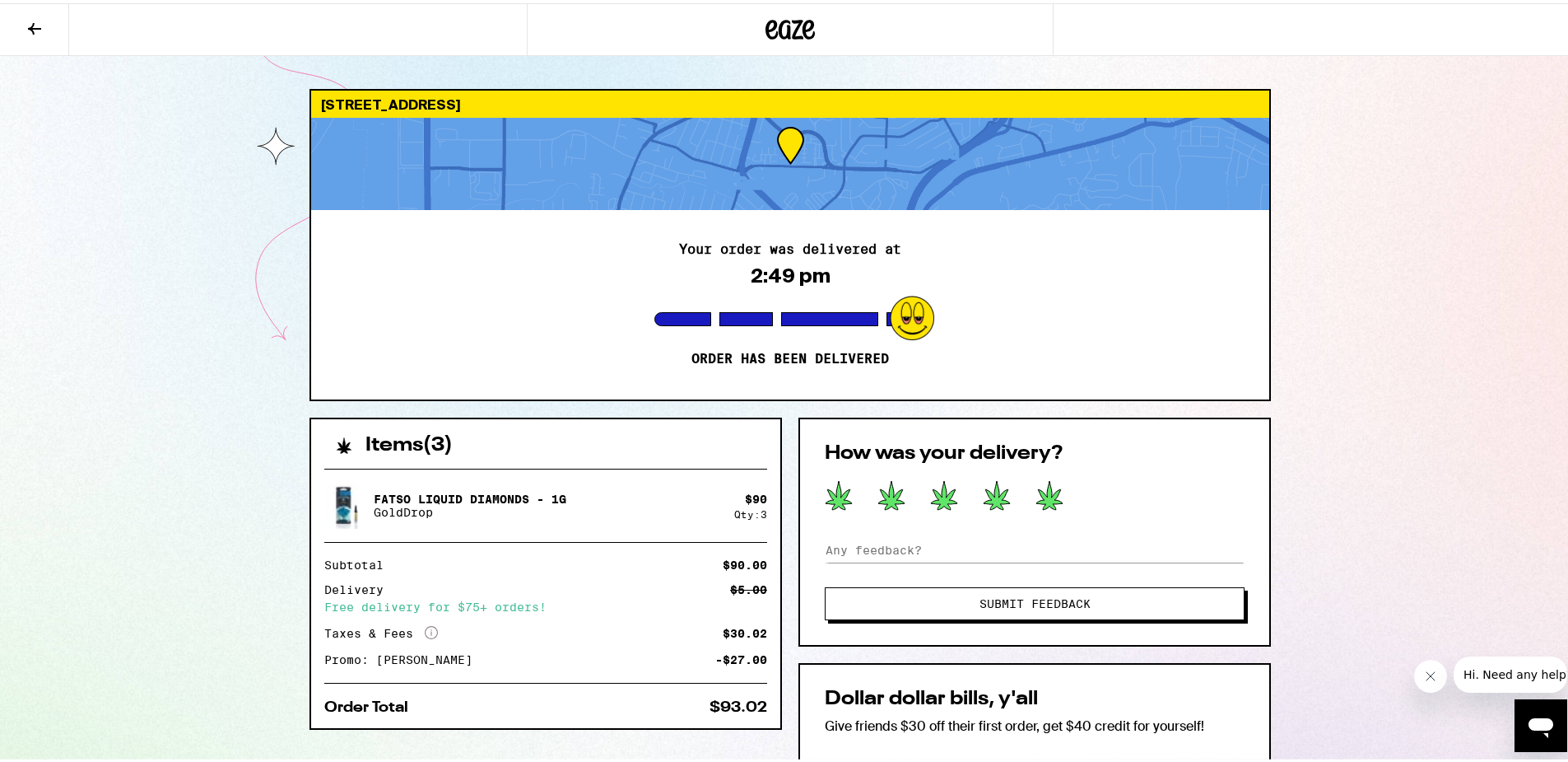
click at [1050, 492] on icon at bounding box center [1050, 492] width 26 height 29
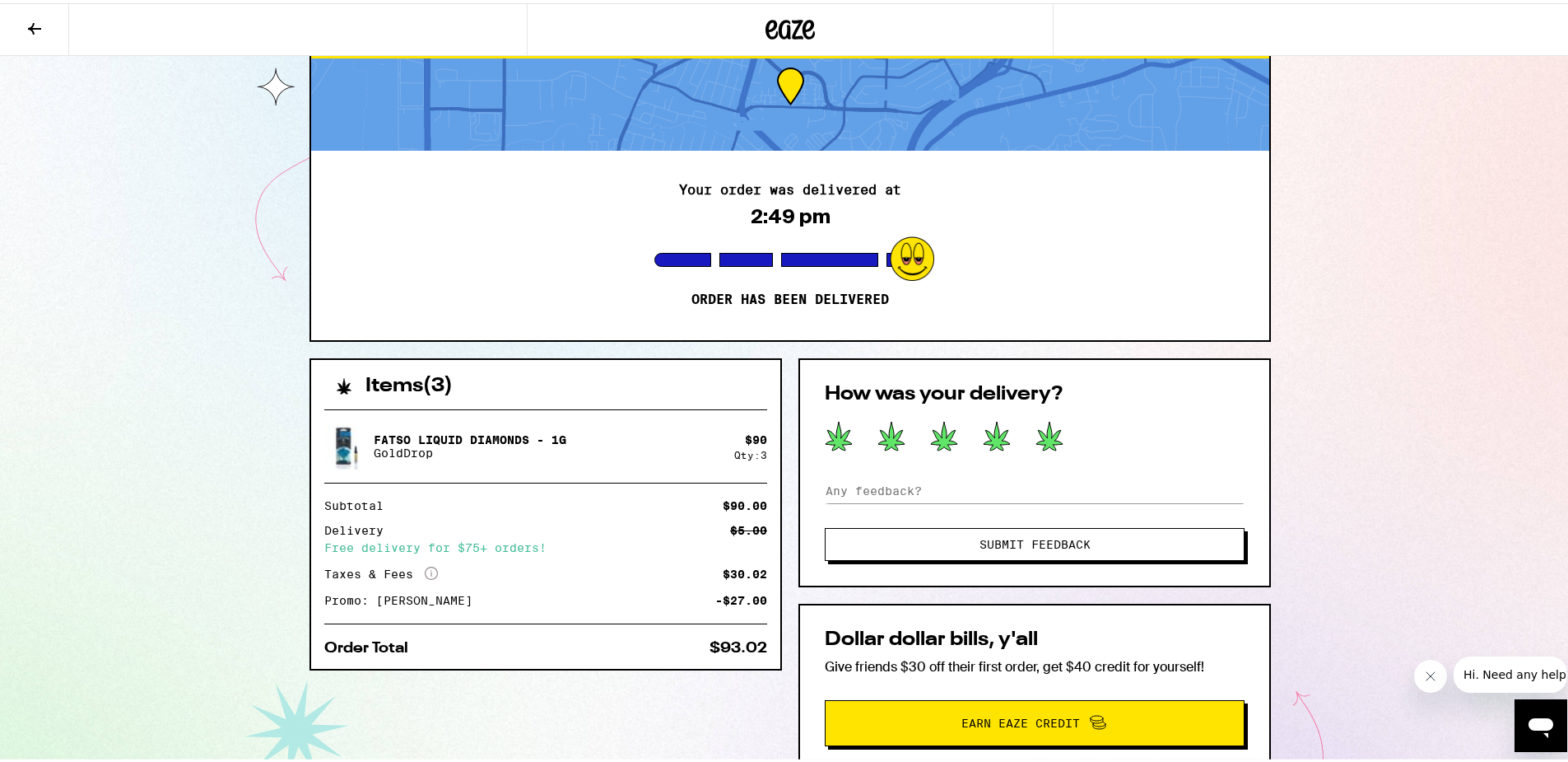
scroll to position [97, 0]
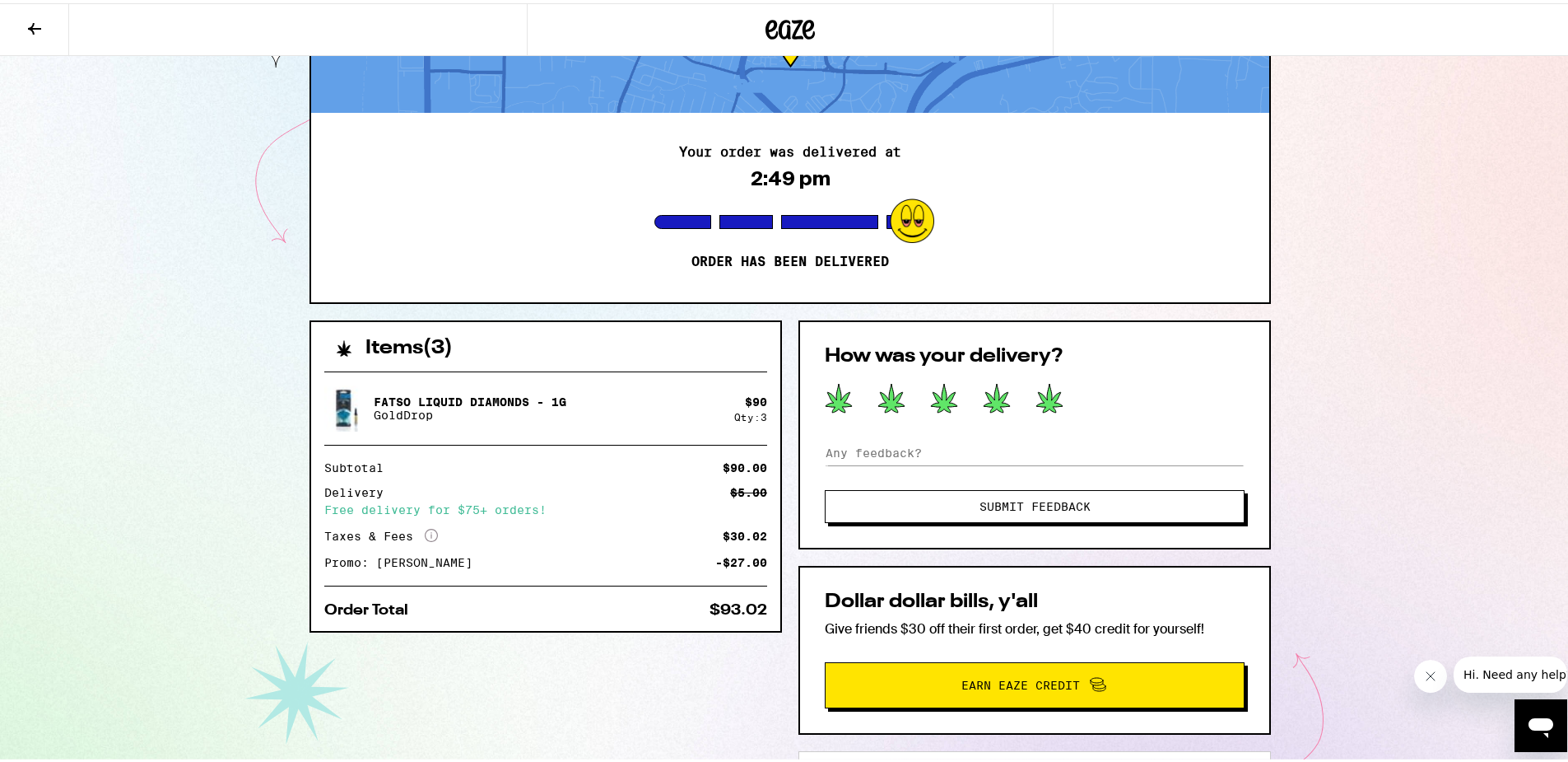
click at [927, 511] on button "Submit Feedback" at bounding box center [1035, 503] width 420 height 33
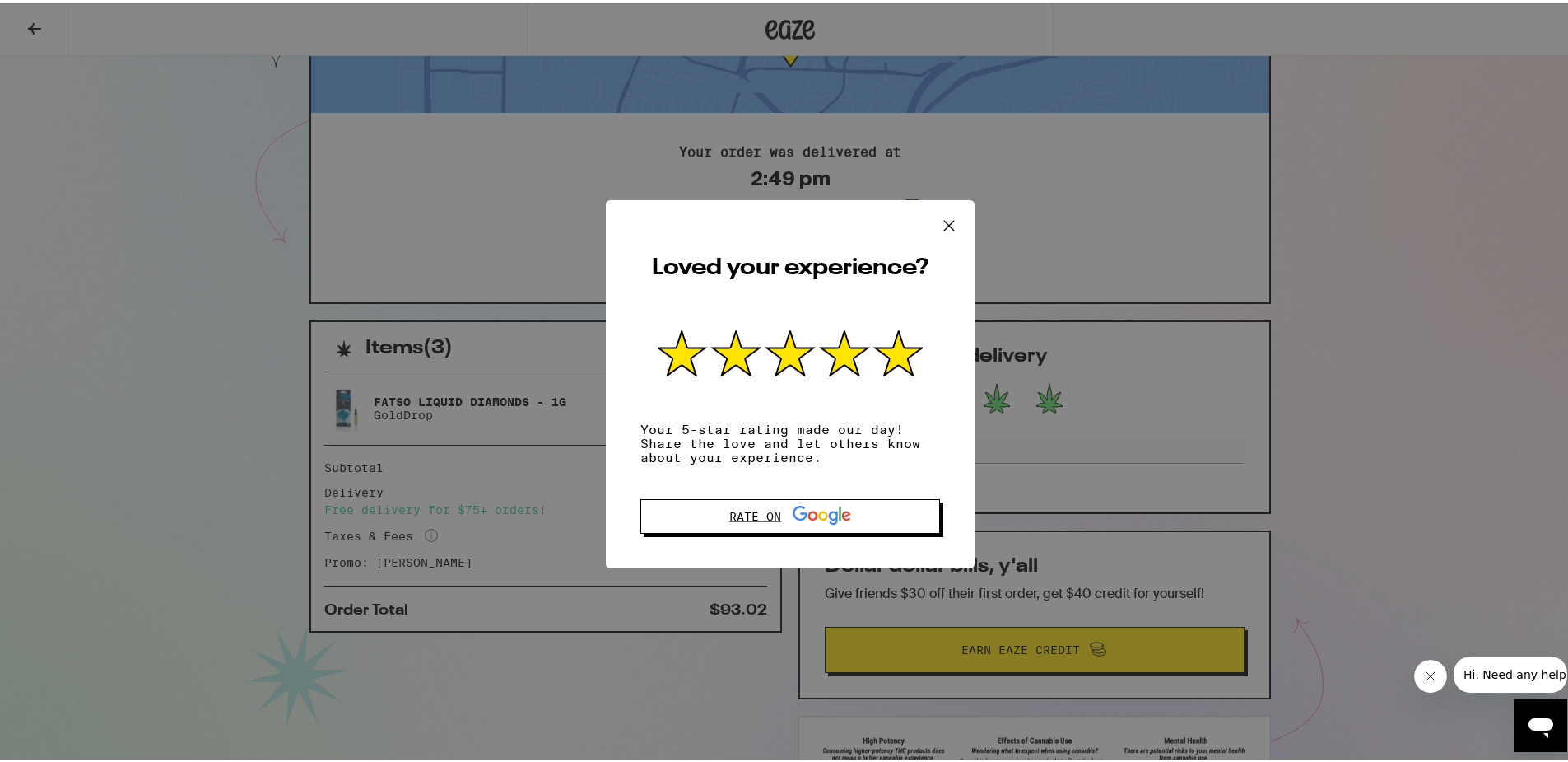
click at [952, 217] on icon at bounding box center [949, 222] width 25 height 25
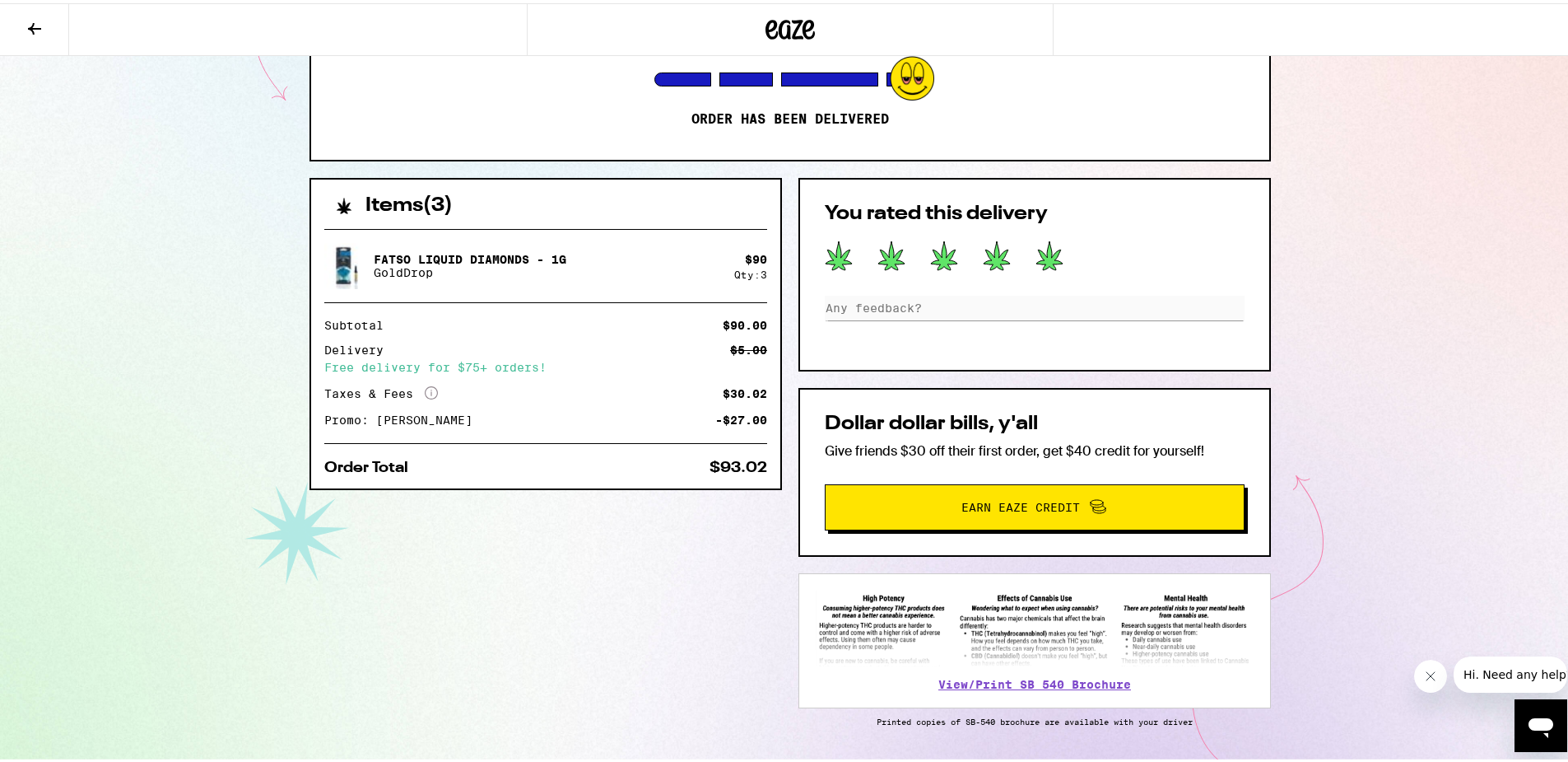
scroll to position [283, 0]
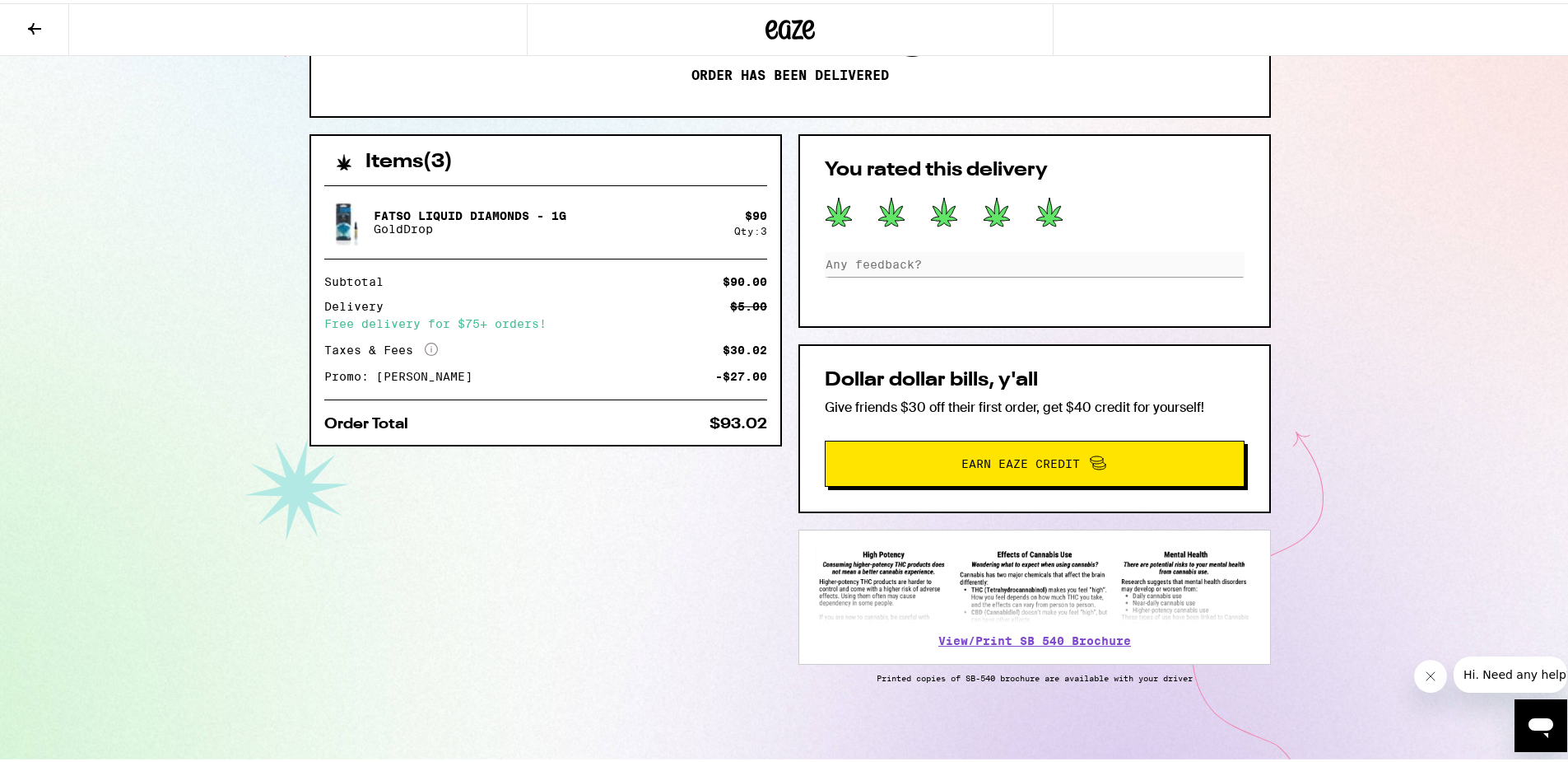
click at [591, 439] on div "Fatso Liquid Diamonds - 1g GoldDrop $ 90 Qty: 3 Subtotal $90.00 Delivery $5.00 …" at bounding box center [545, 305] width 469 height 273
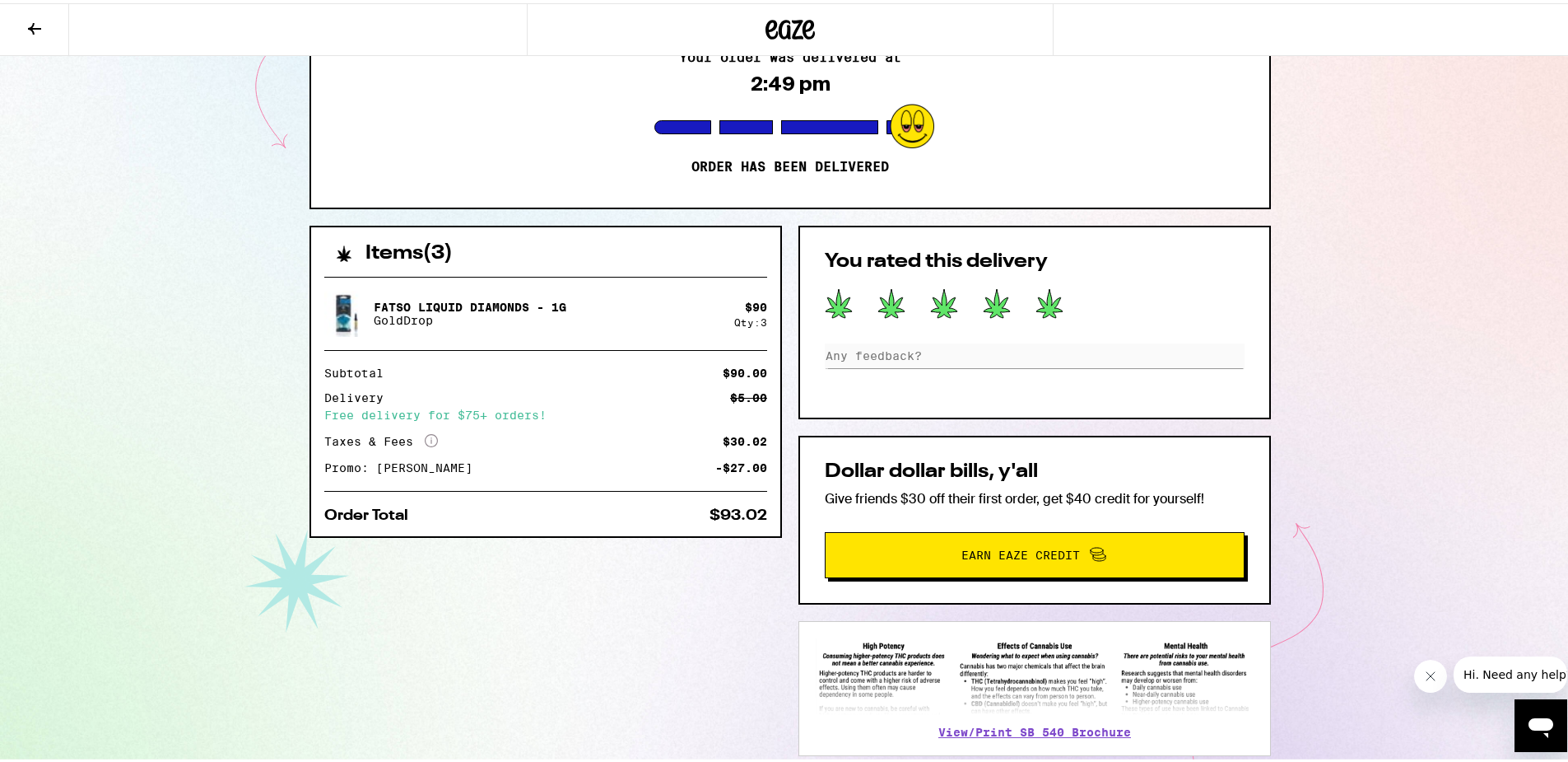
scroll to position [201, 0]
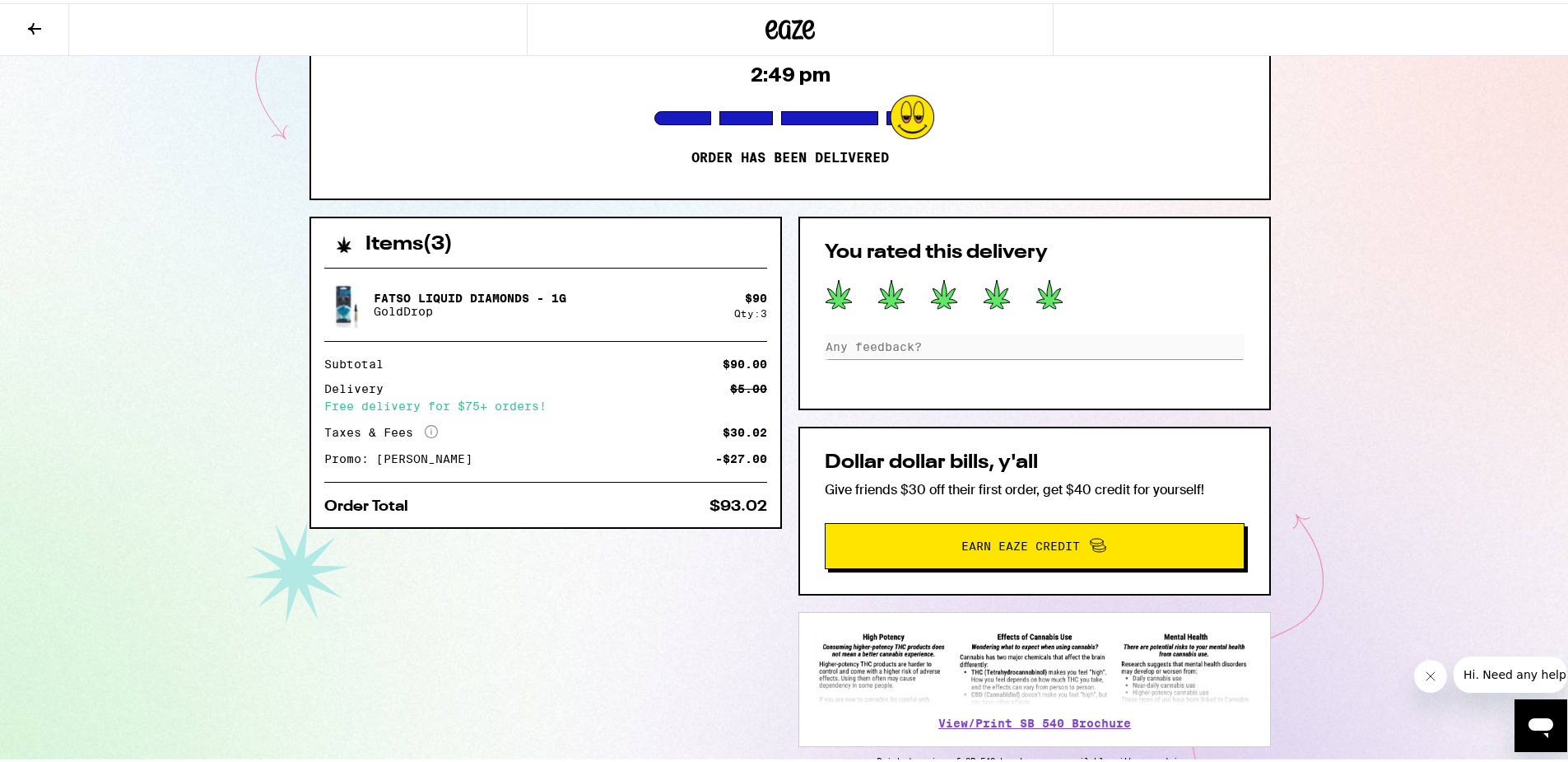
click at [1518, 707] on div "Open messaging window" at bounding box center [1541, 724] width 49 height 49
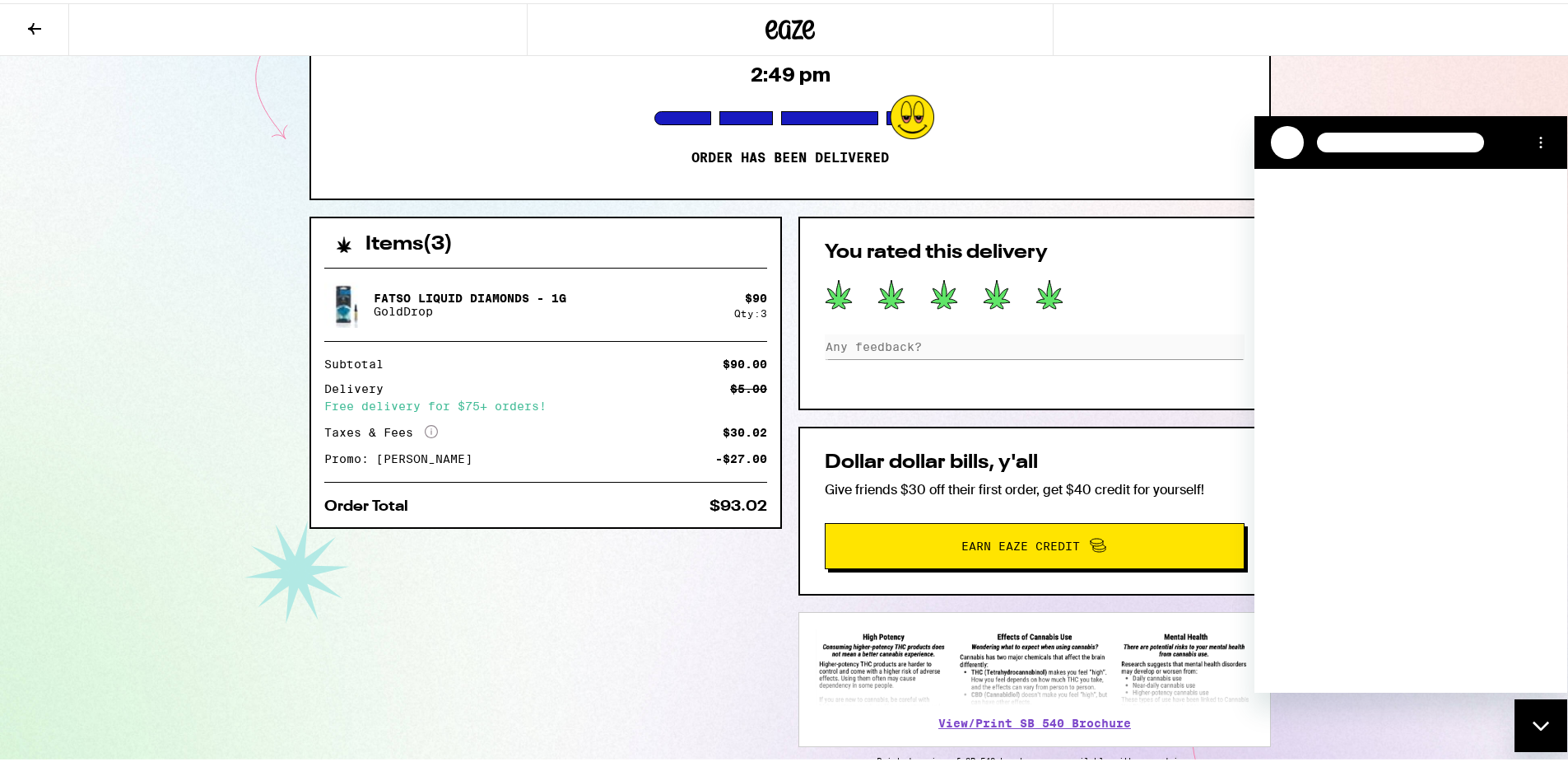
scroll to position [0, 0]
click at [1489, 672] on div "Loading conversation" at bounding box center [1411, 430] width 313 height 524
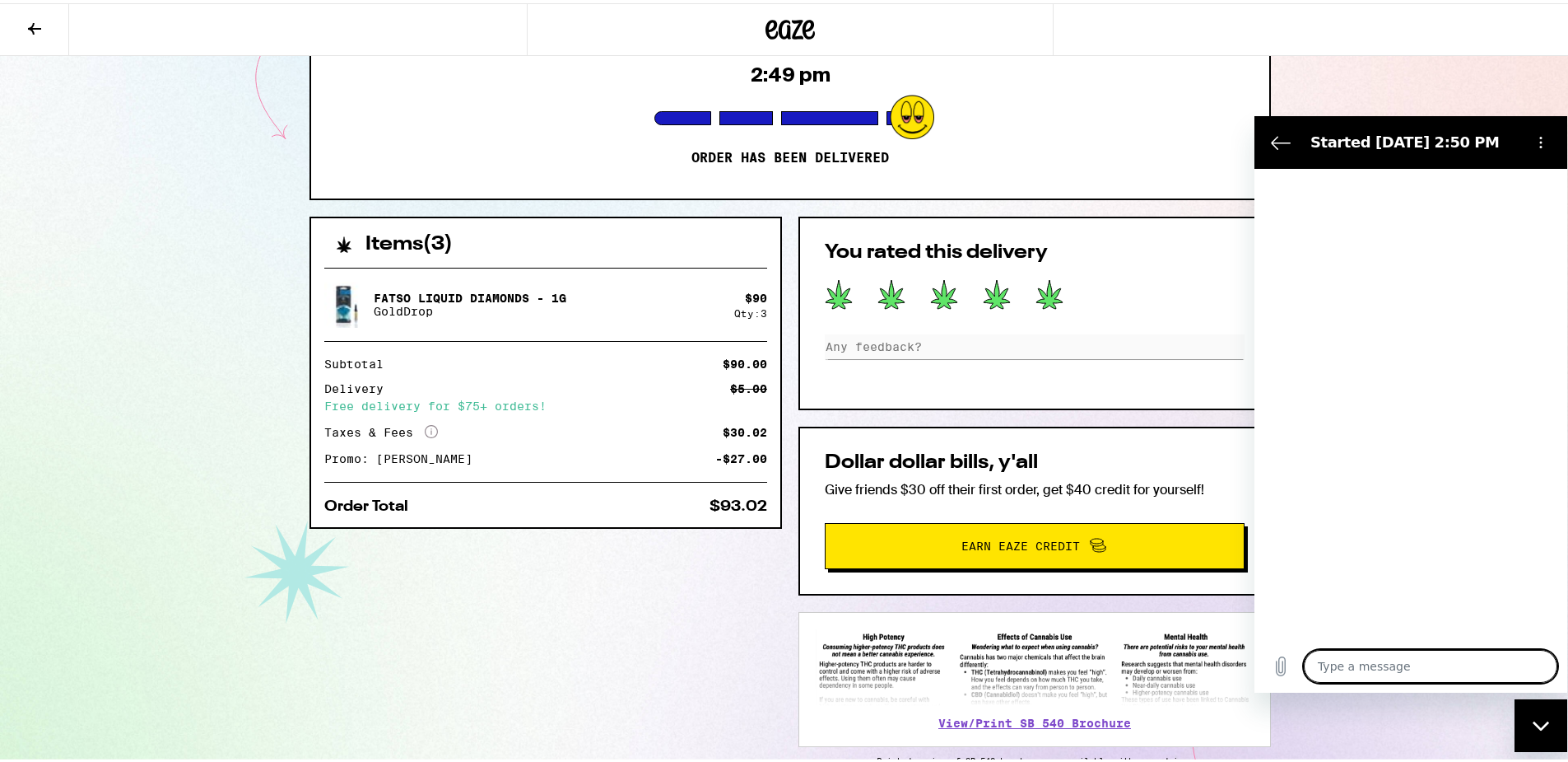
type textarea "x"
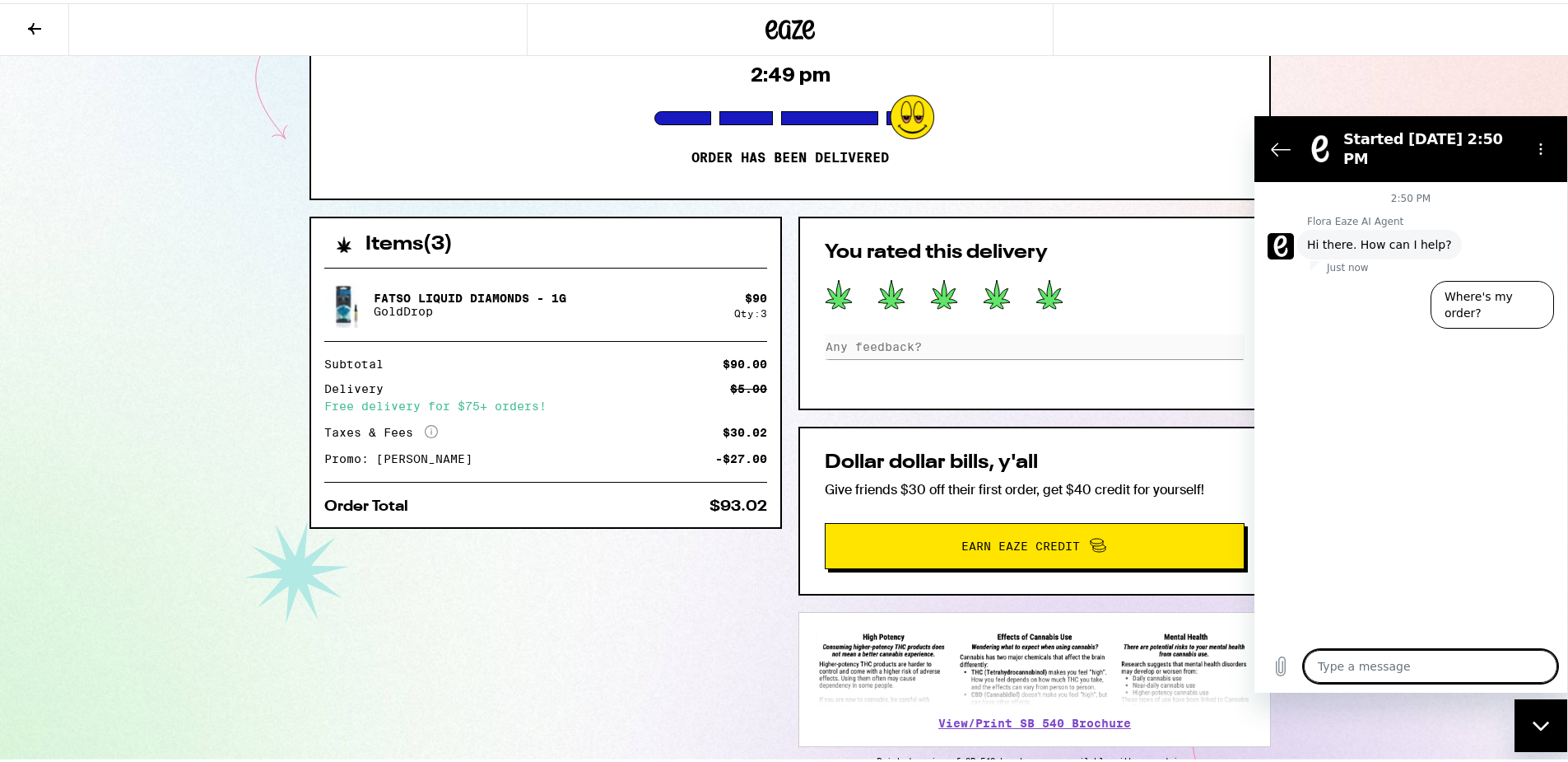
type textarea "A"
type textarea "x"
type textarea "Ac"
type textarea "x"
type textarea "A"
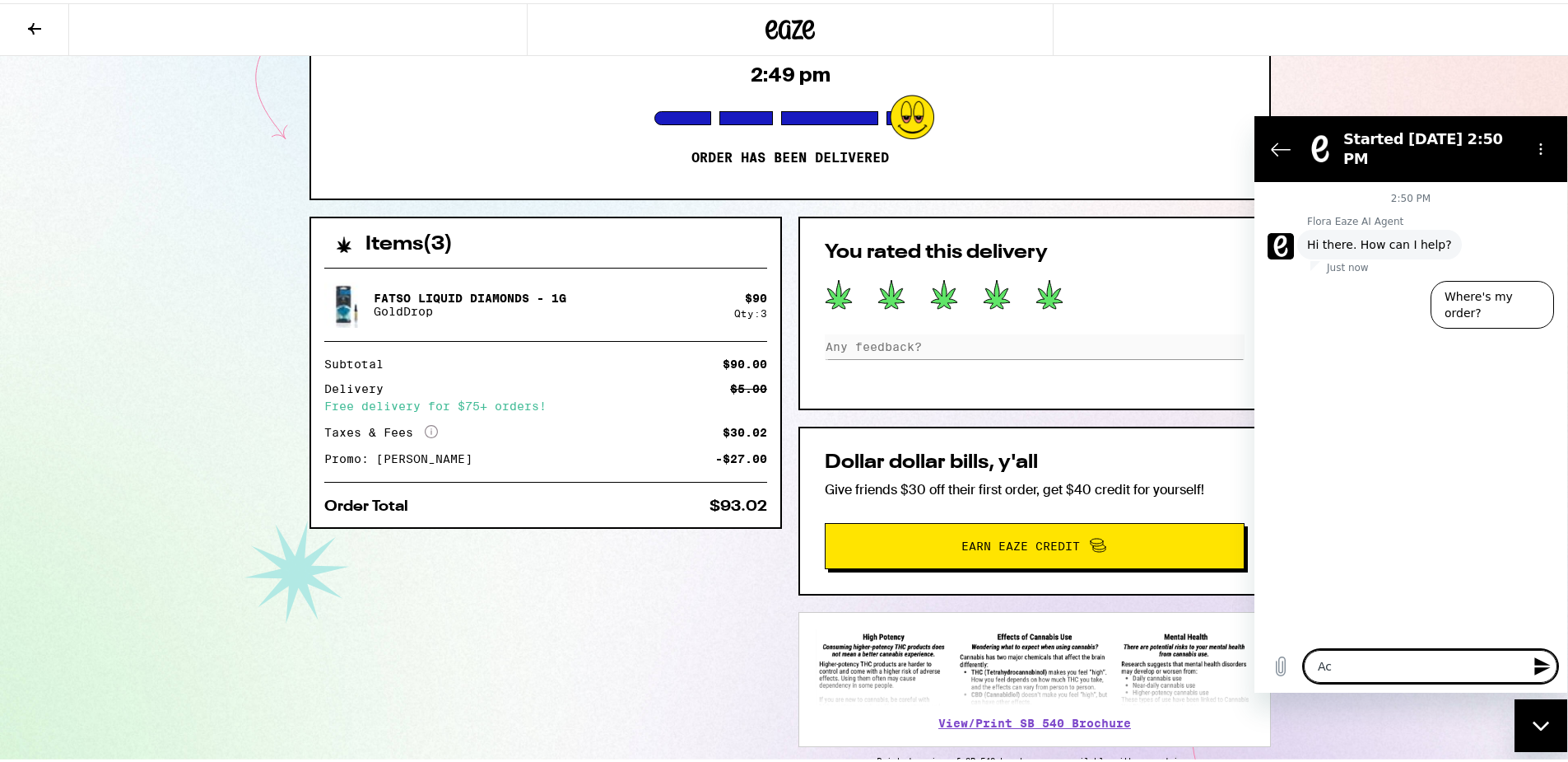
type textarea "x"
type textarea "Ad"
type textarea "x"
type textarea "Add"
type textarea "x"
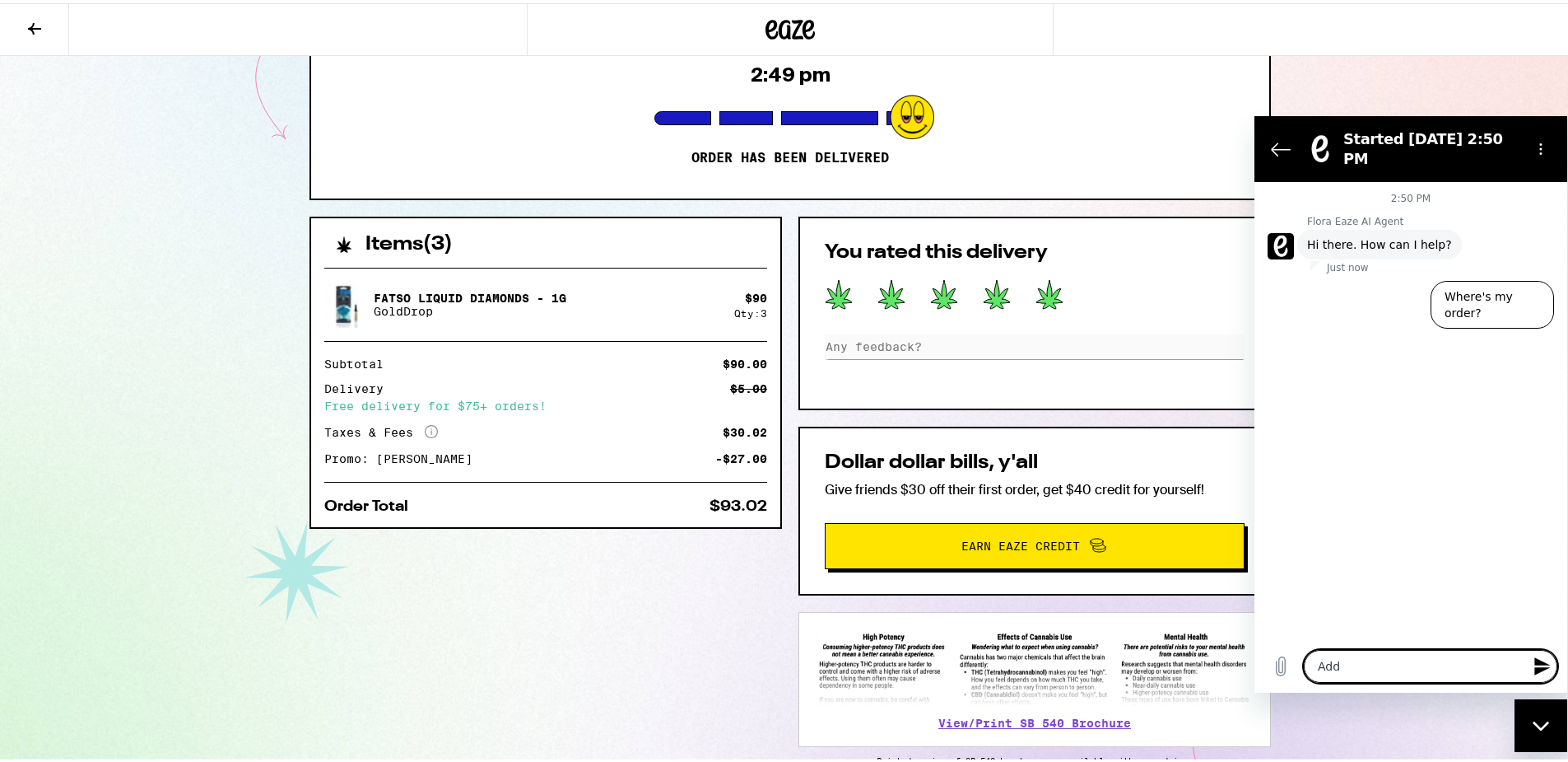
type textarea "Add"
type textarea "x"
type textarea "Add t"
type textarea "x"
type textarea "Add ti"
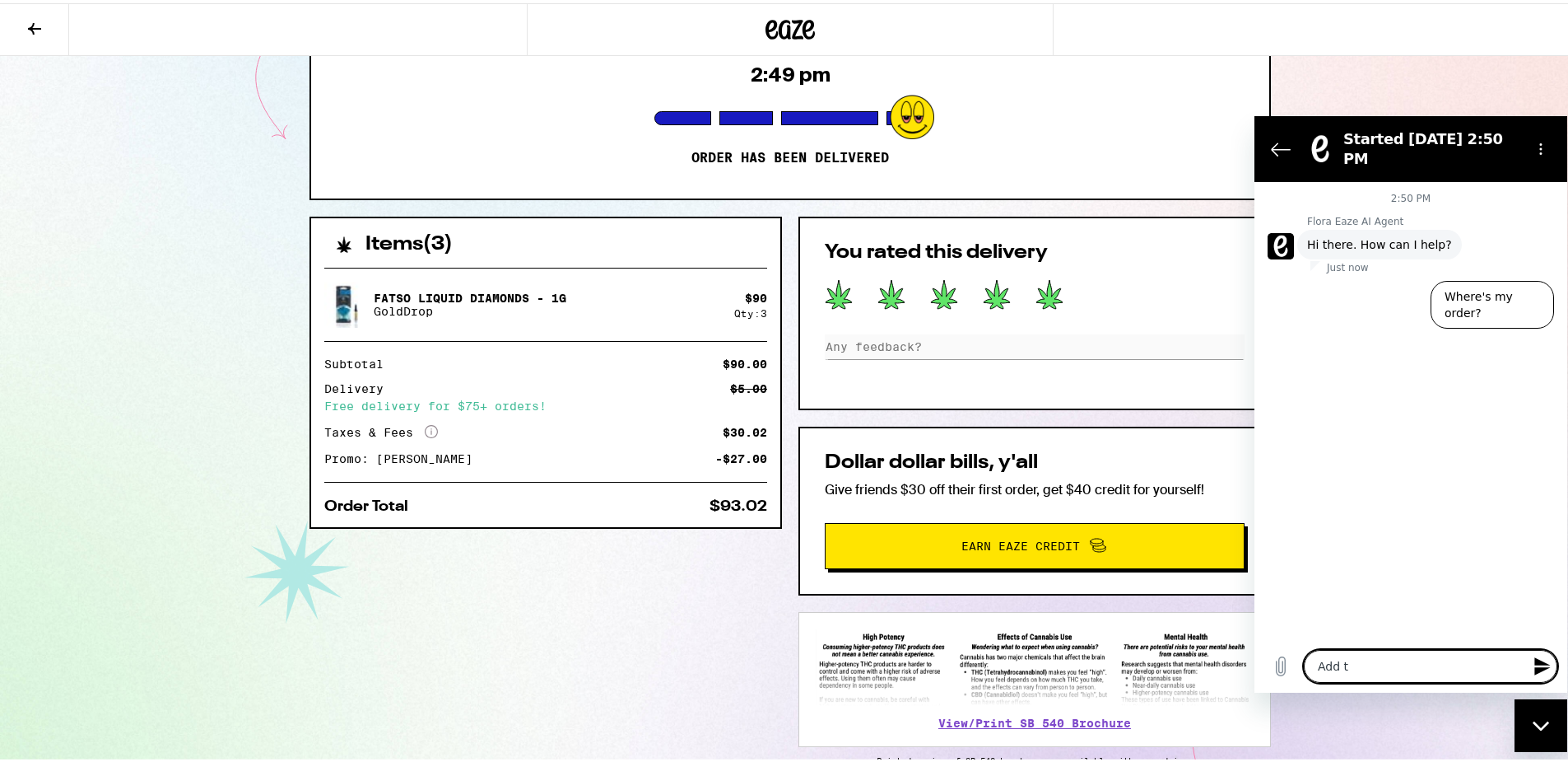
type textarea "x"
type textarea "Add tip"
type textarea "x"
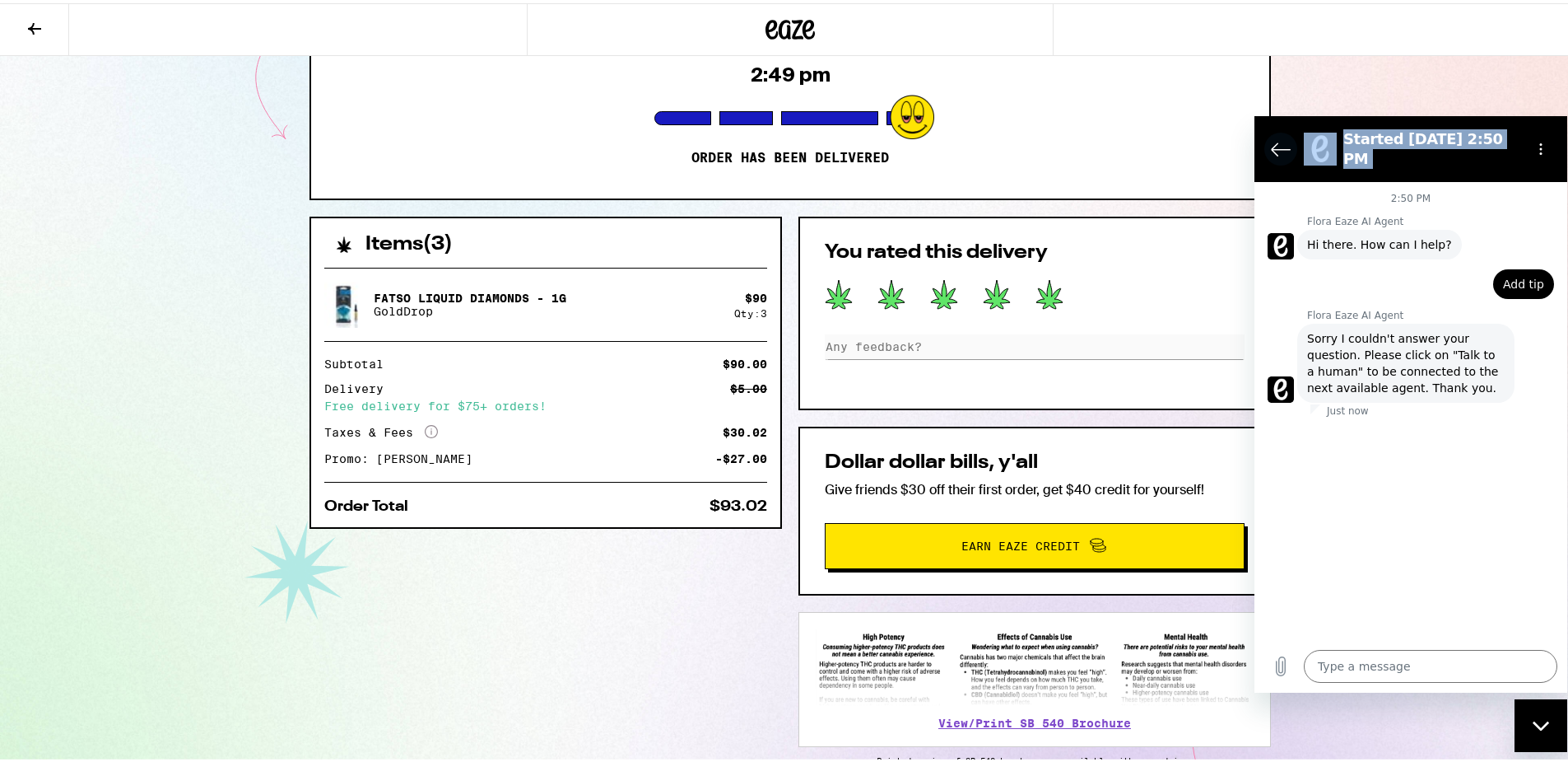
drag, startPoint x: 1266, startPoint y: 168, endPoint x: 1266, endPoint y: 142, distance: 26.3
click at [1266, 142] on div "Started [DATE] 2:50 PM 2:50 PM Flora Eaze AI Agent Flora Eaze AI Agent says: Hi…" at bounding box center [1411, 403] width 313 height 576
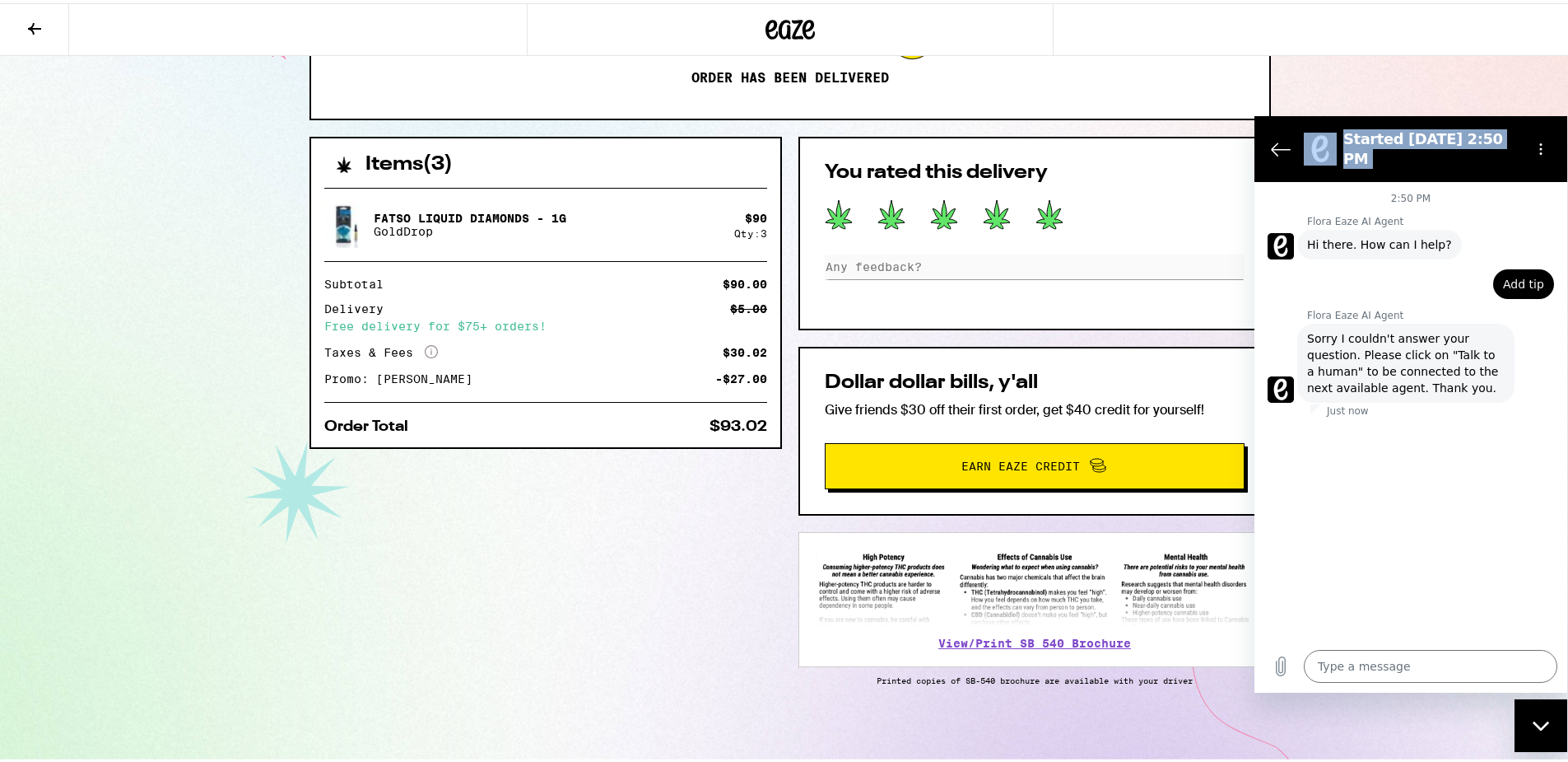
scroll to position [283, 0]
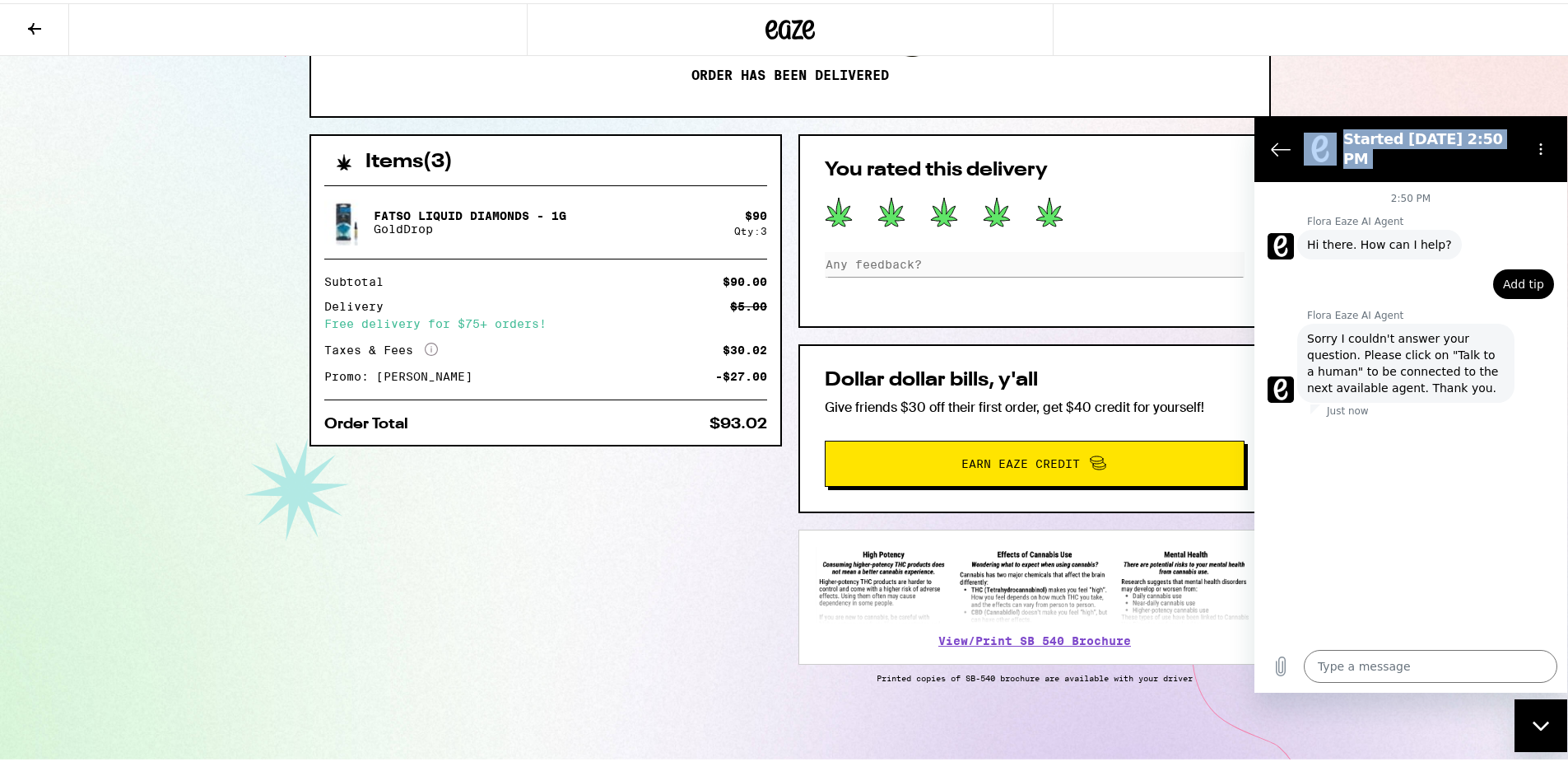
drag, startPoint x: 1580, startPoint y: 211, endPoint x: 3, endPoint y: 256, distance: 1577.3
click at [710, 421] on div "$93.02" at bounding box center [739, 420] width 58 height 15
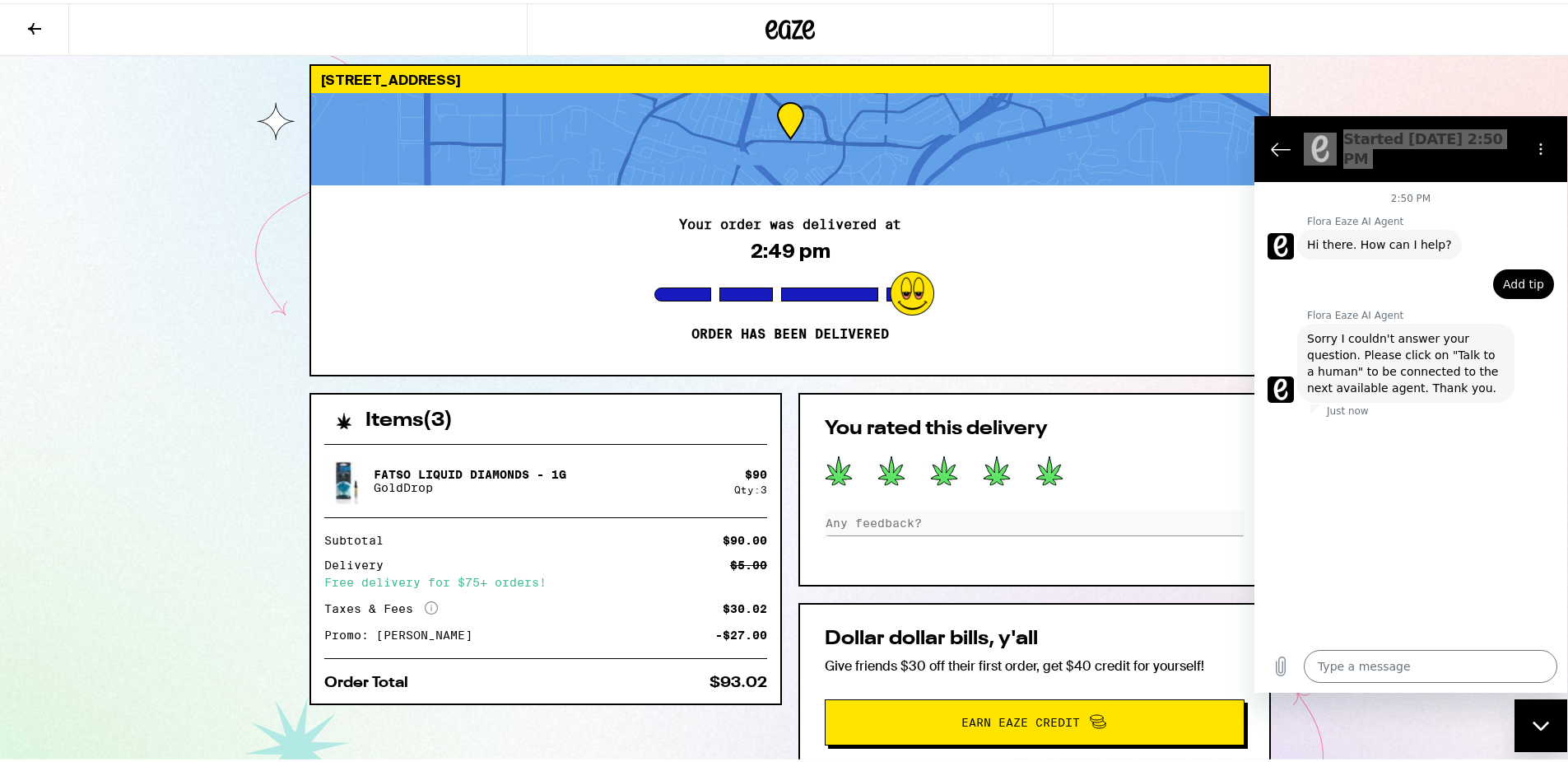
scroll to position [0, 0]
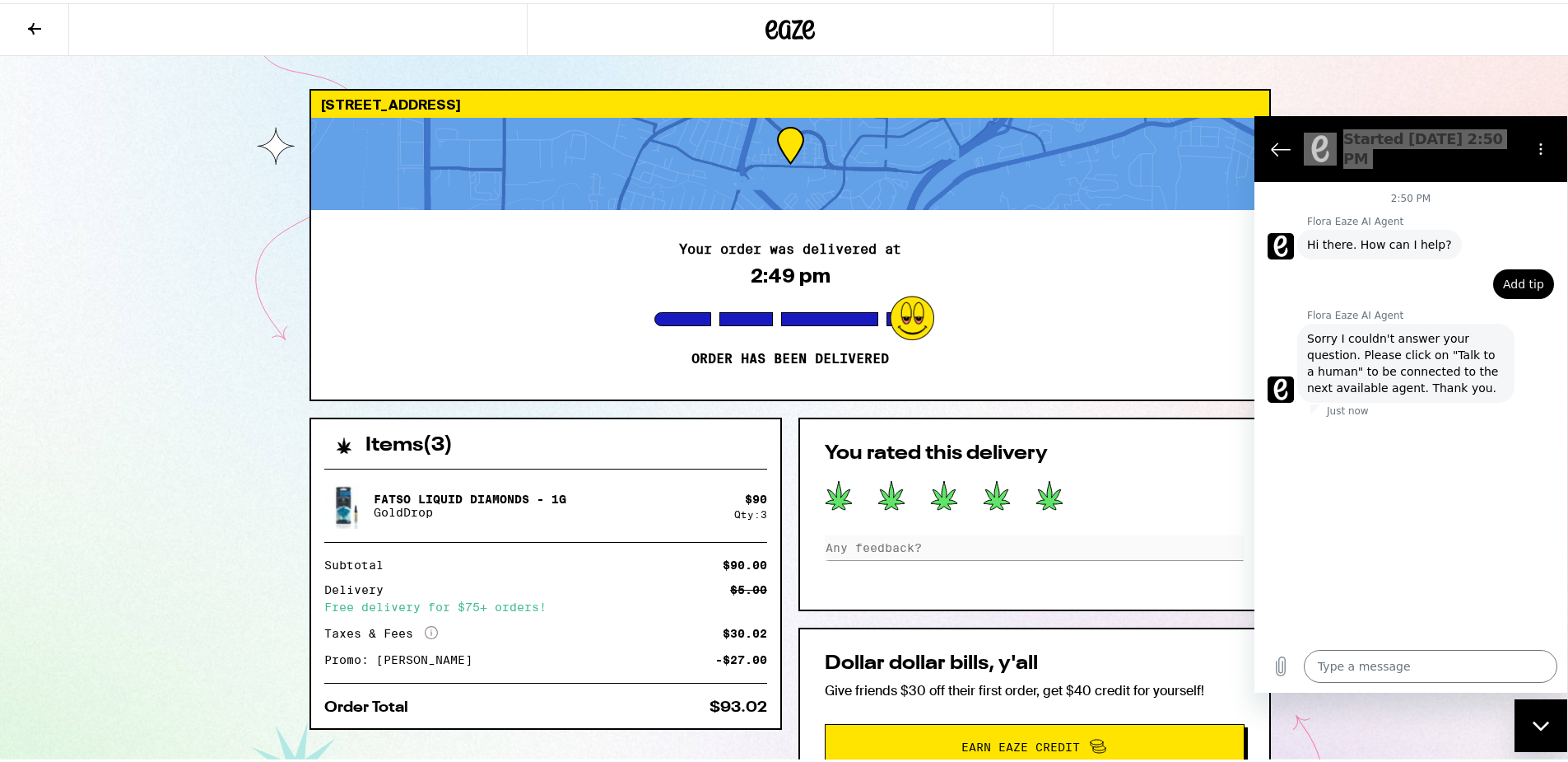
click at [743, 203] on div at bounding box center [790, 160] width 958 height 92
click at [533, 61] on div "[STREET_ADDRESS] Your order was delivered at 2:49 pm Order has been delivered I…" at bounding box center [790, 522] width 1581 height 1045
click at [50, 32] on button at bounding box center [34, 27] width 69 height 52
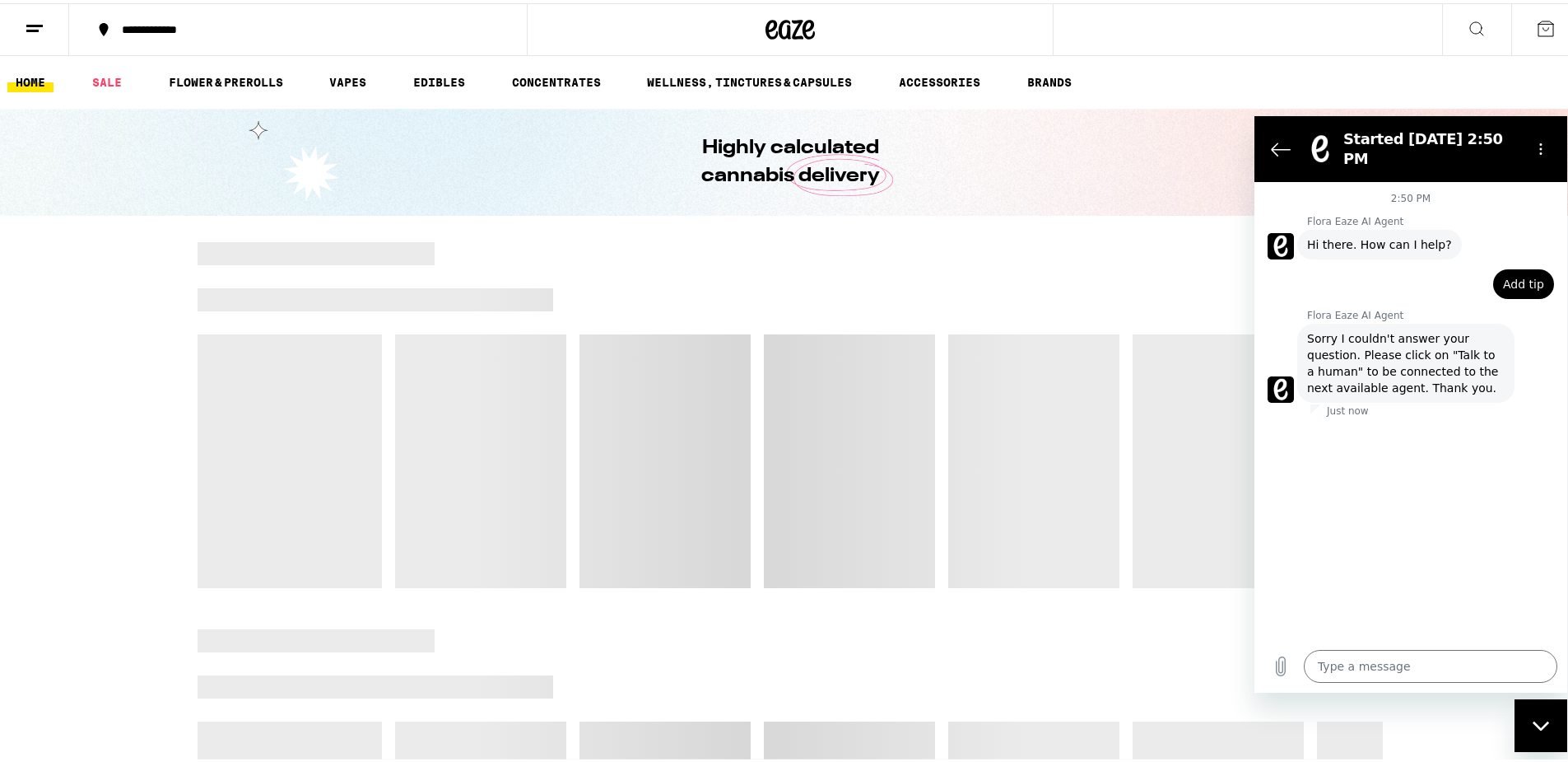
click at [1259, 142] on section "Started [DATE] 2:50 PM" at bounding box center [1411, 148] width 313 height 66
click at [1273, 142] on icon "Back to the conversation list" at bounding box center [1281, 148] width 18 height 12
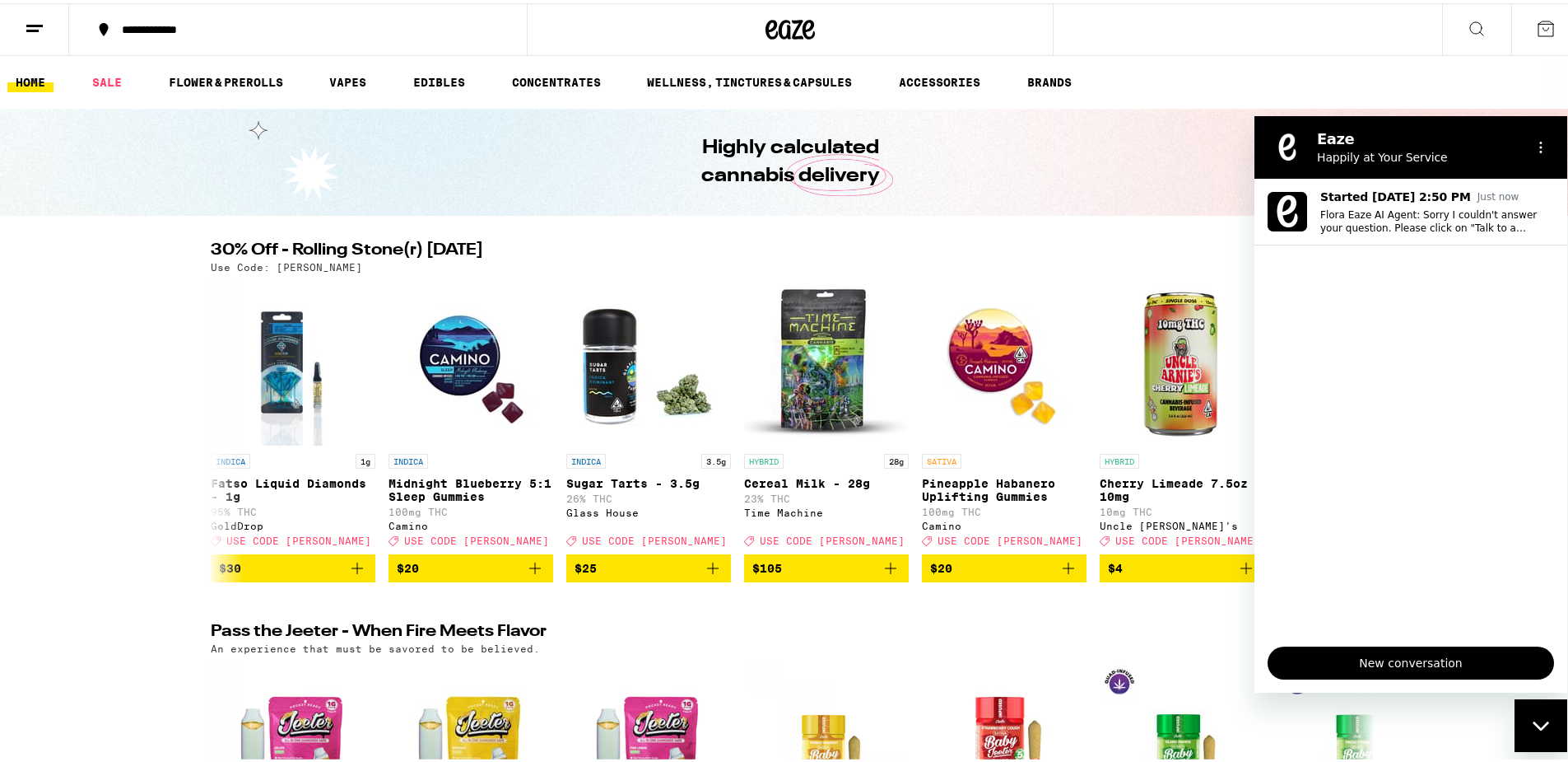
click at [1273, 142] on figure at bounding box center [1287, 146] width 33 height 33
click at [35, 32] on icon at bounding box center [35, 26] width 20 height 20
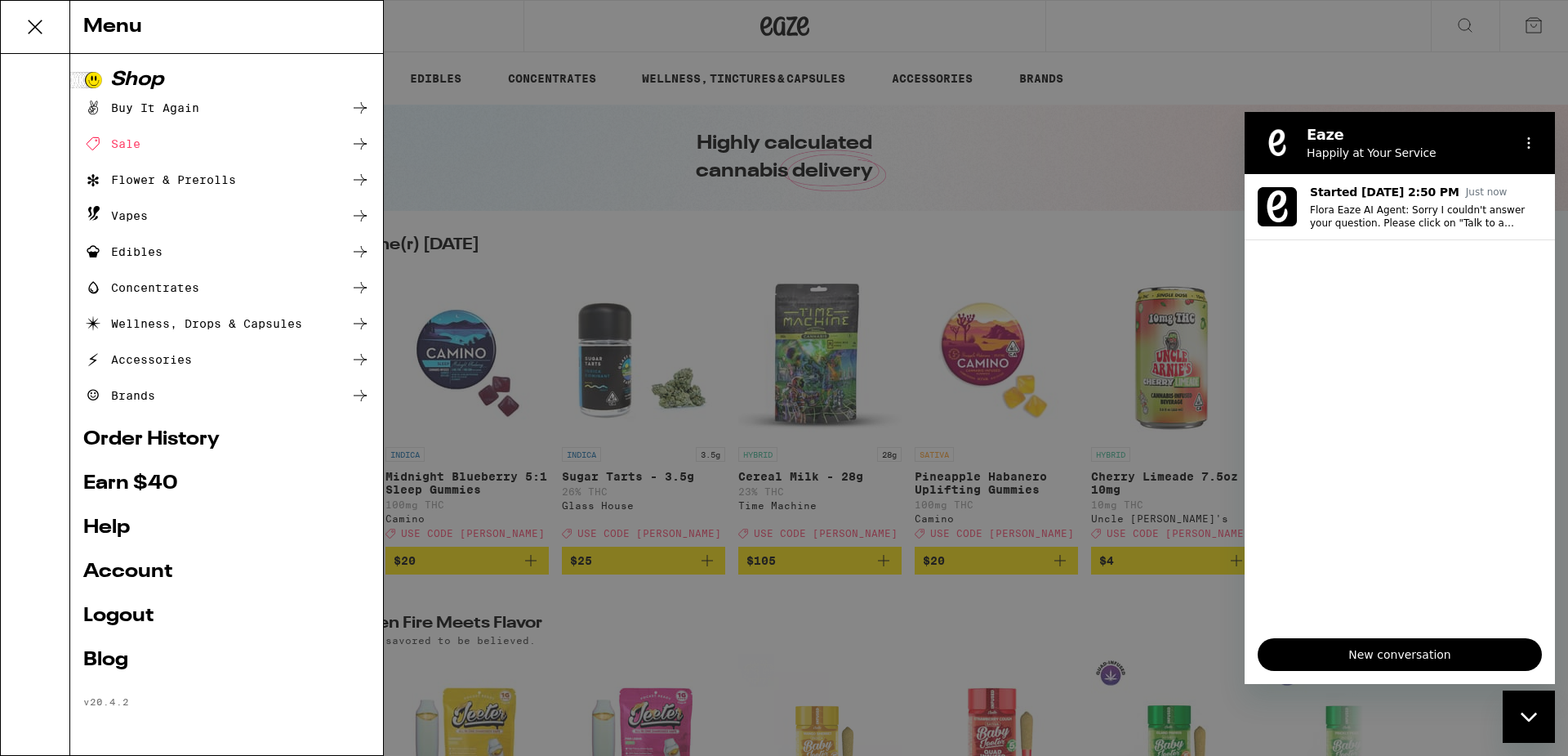
click at [149, 571] on link "Account" at bounding box center [226, 571] width 287 height 20
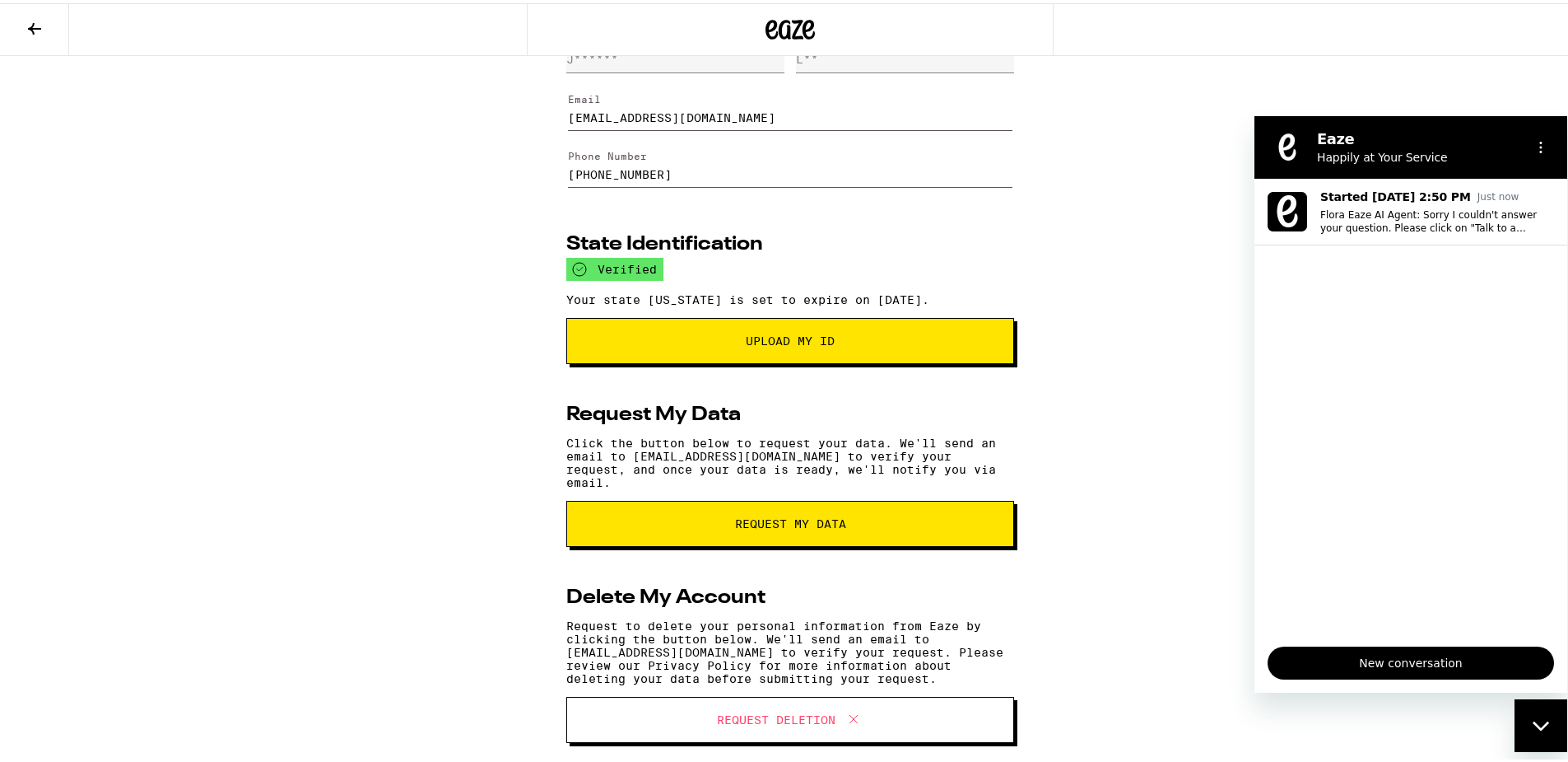
scroll to position [84, 0]
